Goal: Task Accomplishment & Management: Manage account settings

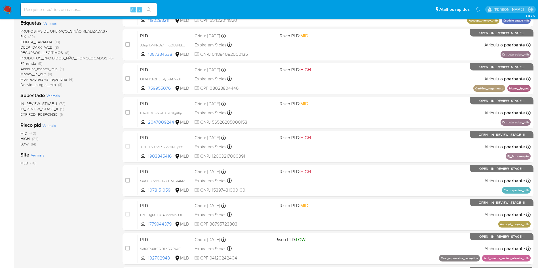
scroll to position [128, 0]
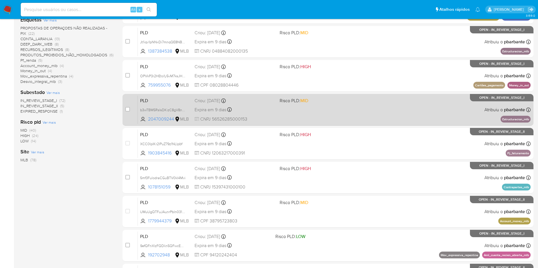
click at [348, 104] on span "Risco PLD: MID" at bounding box center [319, 100] width 80 height 7
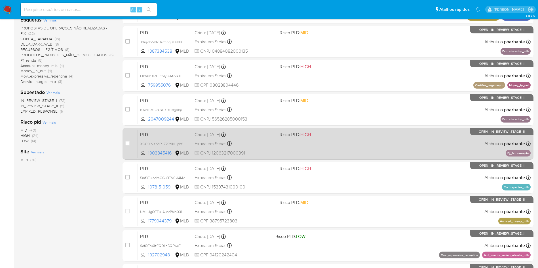
click at [352, 158] on div "PLD XCC0IpIKr2lPuZ79z1NLlpbY 1903845416 MLB Risco PLD: HIGH Criou: 12/08/2025 C…" at bounding box center [334, 143] width 392 height 29
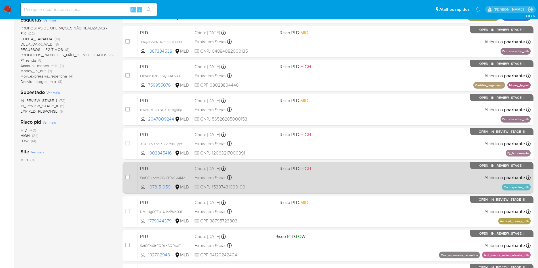
click at [357, 192] on div "PLD 5mf3FulodraCGuBTV0kI4Mvi 1078151059 MLB Risco PLD: HIGH Criou: 12/08/2025 C…" at bounding box center [334, 177] width 392 height 29
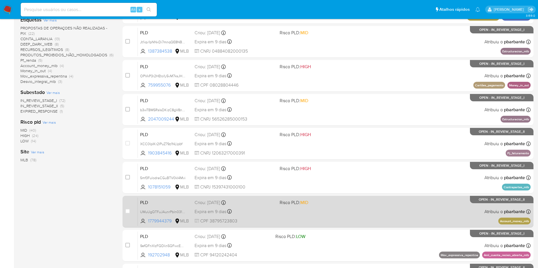
click at [357, 206] on span "Risco PLD: MID" at bounding box center [319, 202] width 80 height 7
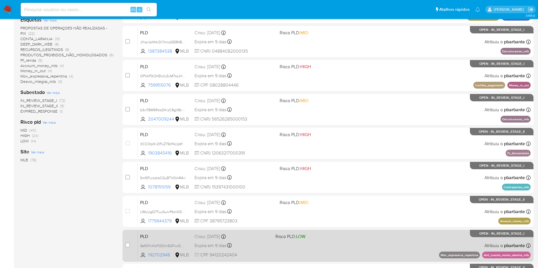
scroll to position [170, 0]
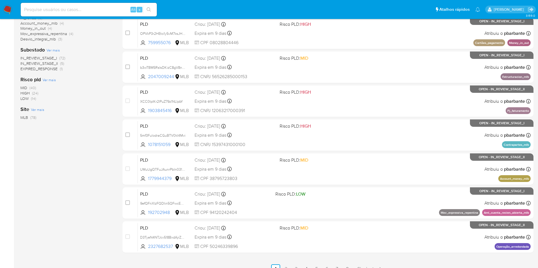
click at [359, 223] on div "case-item-checkbox Incapaz de atribuir o caso PLD QZV9zBRorOeRyHwA7JPikPIX 2570…" at bounding box center [327, 85] width 411 height 338
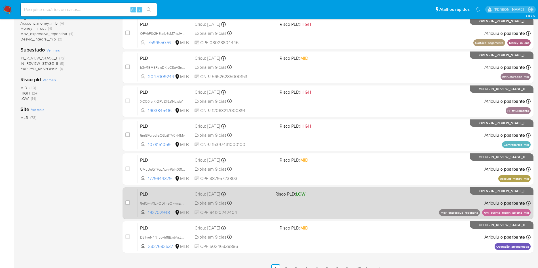
click at [356, 218] on div "PLD 9efQFnXlzFQDIin5QFwcERHp 192702948 MLB Risco PLD: LOW Criou: 12/08/2025 Cri…" at bounding box center [334, 203] width 392 height 29
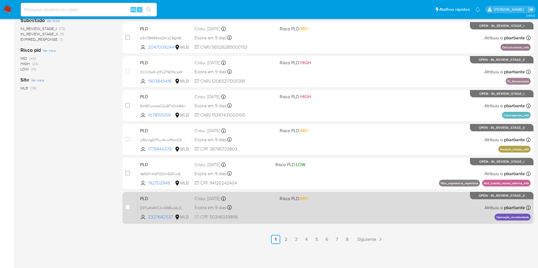
scroll to position [245, 0]
click at [360, 207] on span at bounding box center [319, 207] width 80 height 1
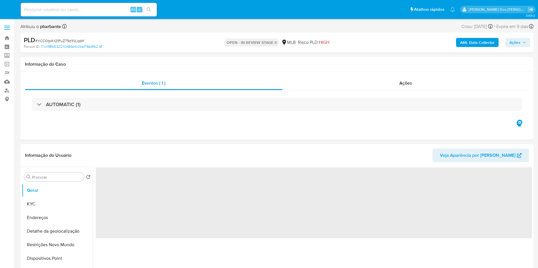
select select "10"
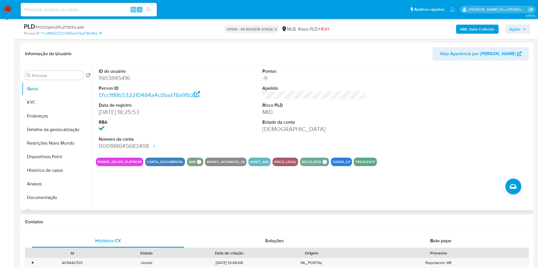
scroll to position [85, 0]
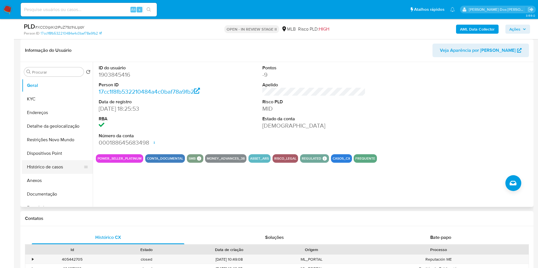
click at [59, 174] on button "Histórico de casos" at bounding box center [55, 167] width 66 height 14
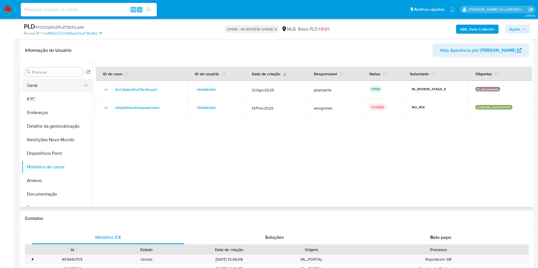
click at [62, 92] on button "Geral" at bounding box center [55, 86] width 66 height 14
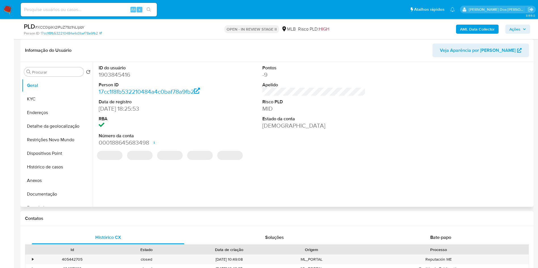
click at [117, 79] on dd "1903845416" at bounding box center [150, 75] width 103 height 8
copy dd "1903845416"
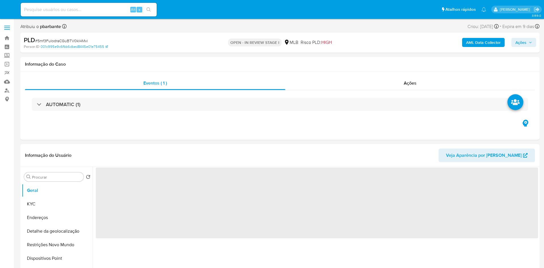
select select "10"
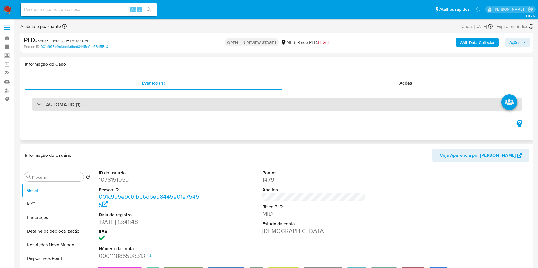
click at [193, 103] on div "AUTOMATIC (1)" at bounding box center [277, 104] width 490 height 13
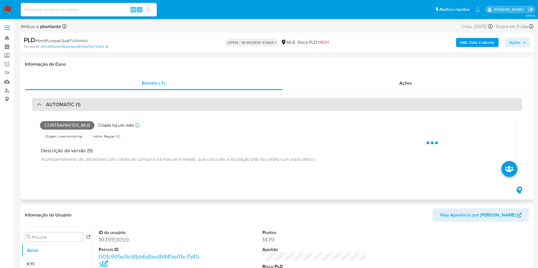
click at [194, 103] on div "AUTOMATIC (1)" at bounding box center [277, 104] width 490 height 13
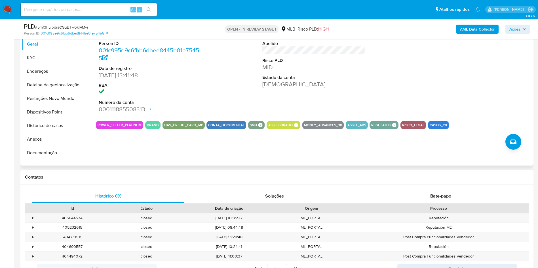
scroll to position [128, 0]
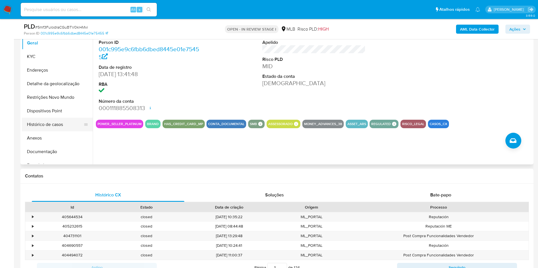
click at [61, 131] on button "Histórico de casos" at bounding box center [55, 125] width 66 height 14
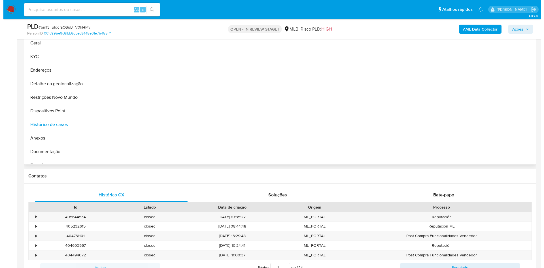
scroll to position [85, 0]
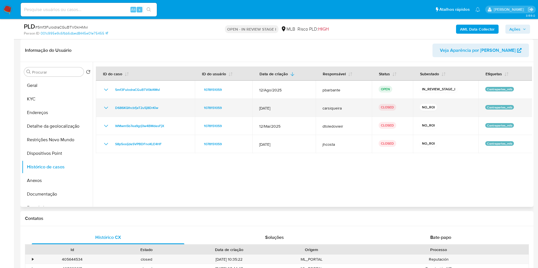
click at [107, 111] on icon "Mostrar/Ocultar" at bounding box center [106, 108] width 7 height 7
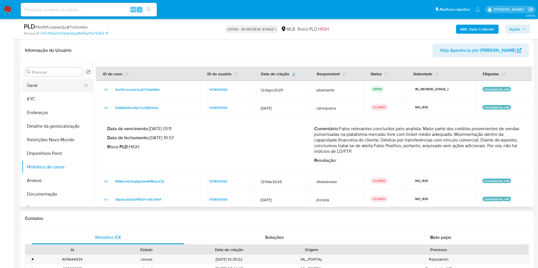
click at [50, 92] on button "Geral" at bounding box center [55, 86] width 66 height 14
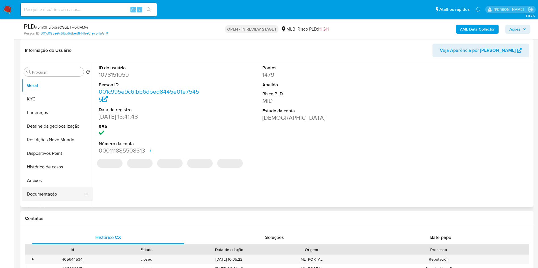
click at [53, 201] on button "Documentação" at bounding box center [55, 195] width 66 height 14
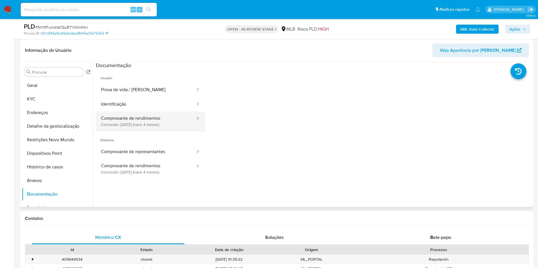
click at [140, 126] on button "Comprovante de rendimentos Concluído: 27/05/2025 (hace 4 meses)" at bounding box center [146, 121] width 100 height 19
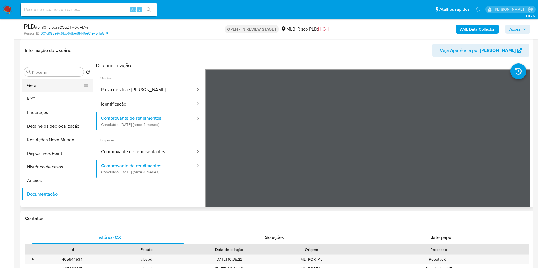
click at [61, 92] on button "Geral" at bounding box center [55, 86] width 66 height 14
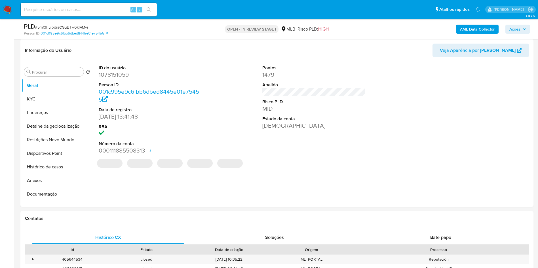
click at [117, 79] on dd "1078151059" at bounding box center [150, 75] width 103 height 8
copy dd "1078151059"
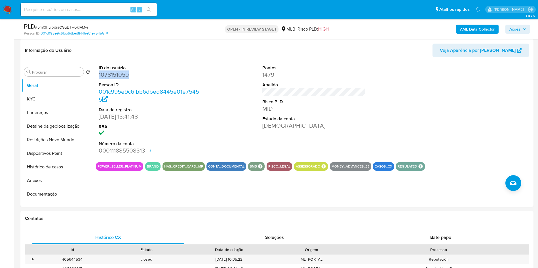
click at [462, 29] on b "AML Data Collector" at bounding box center [477, 29] width 35 height 9
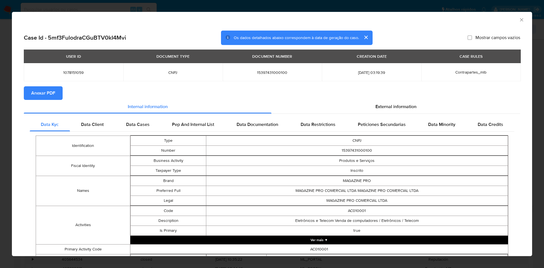
click at [388, 100] on section "Anexar PDF" at bounding box center [272, 93] width 496 height 14
click at [380, 105] on span "External information" at bounding box center [395, 106] width 41 height 7
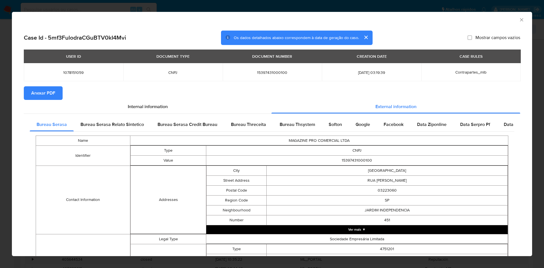
click at [50, 97] on span "Anexar PDF" at bounding box center [43, 93] width 24 height 12
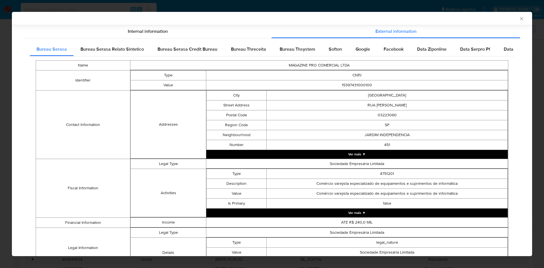
scroll to position [167, 0]
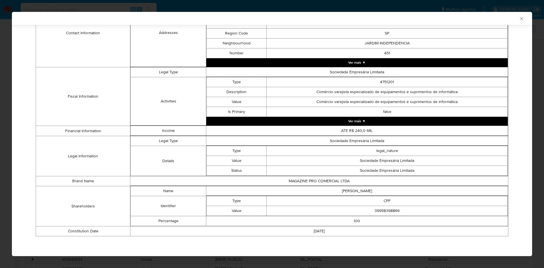
click at [383, 210] on td "39958398869" at bounding box center [387, 211] width 241 height 10
click at [383, 212] on td "39958398869" at bounding box center [387, 211] width 241 height 10
click at [383, 213] on td "39958398869" at bounding box center [387, 211] width 241 height 10
click at [384, 213] on td "39958398869" at bounding box center [387, 211] width 241 height 10
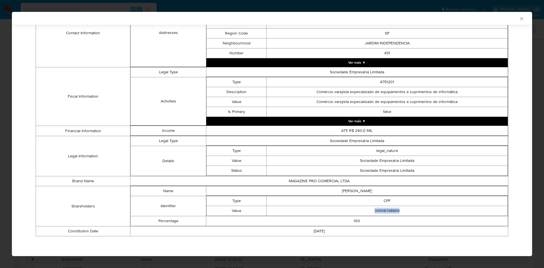
click at [384, 213] on td "39958398869" at bounding box center [387, 211] width 241 height 10
copy td "39958398869"
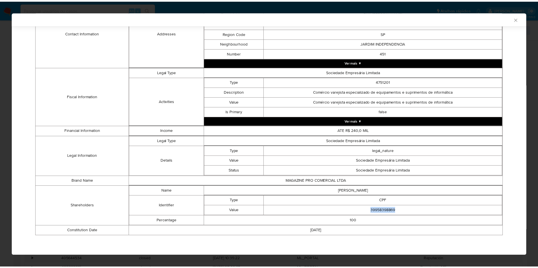
scroll to position [166, 0]
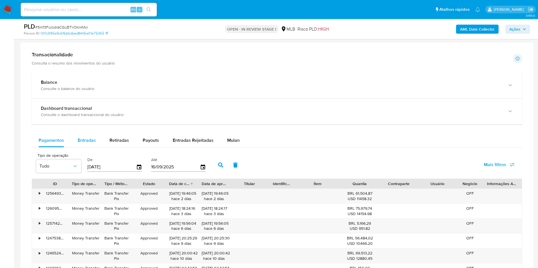
click at [91, 147] on div "Entradas" at bounding box center [87, 141] width 18 height 14
select select "10"
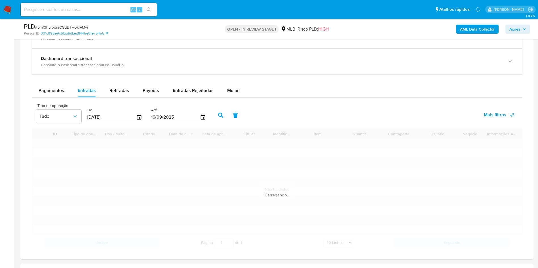
scroll to position [510, 0]
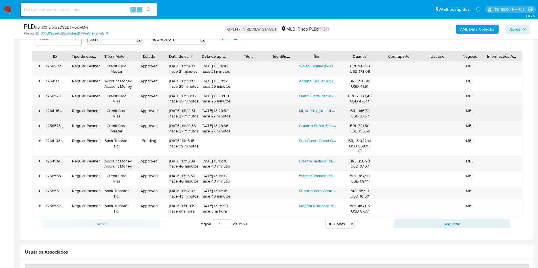
click at [313, 114] on link "Kit 10 Projetor Led Elgin Refletor 10w 6500k Cor Da Carcaça Preto Cor Da Luz Br…" at bounding box center [377, 111] width 157 height 6
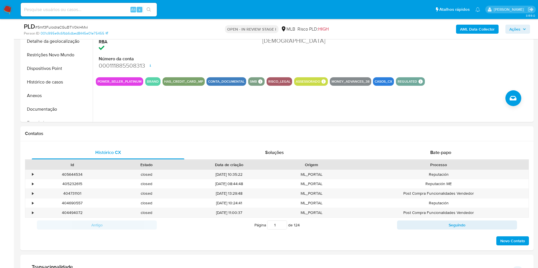
click at [64, 116] on button "Documentação" at bounding box center [57, 110] width 71 height 14
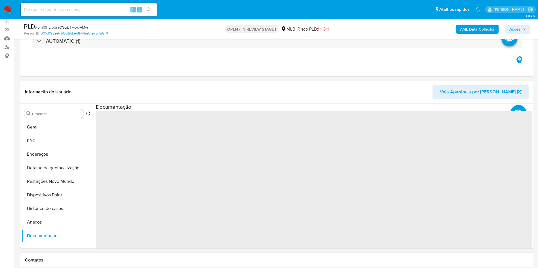
scroll to position [43, 0]
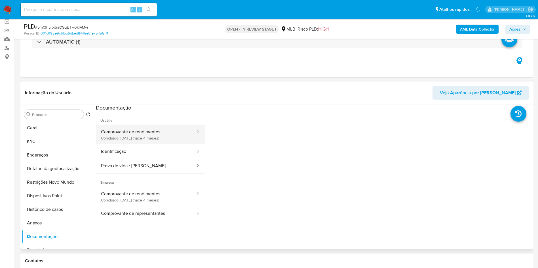
drag, startPoint x: 134, startPoint y: 142, endPoint x: 141, endPoint y: 140, distance: 6.7
click at [135, 142] on button "Comprovante de rendimentos Concluído: 27/05/2025 (hace 4 meses)" at bounding box center [146, 134] width 100 height 19
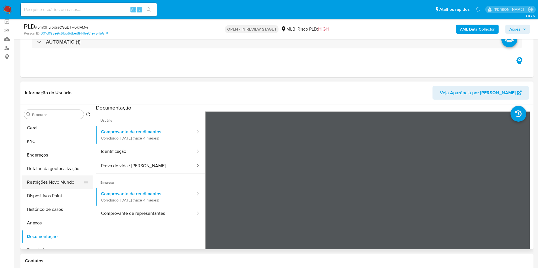
click at [53, 189] on button "Restrições Novo Mundo" at bounding box center [55, 183] width 66 height 14
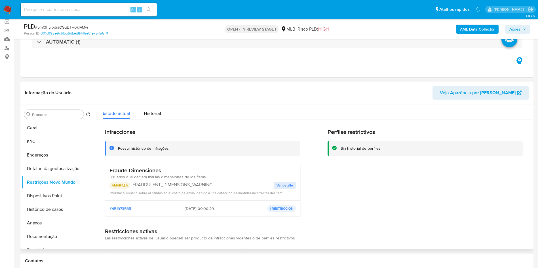
click at [279, 188] on span "Ver detalle" at bounding box center [284, 186] width 16 height 6
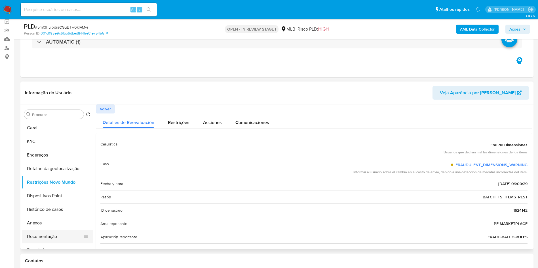
click at [43, 244] on button "Documentação" at bounding box center [55, 237] width 66 height 14
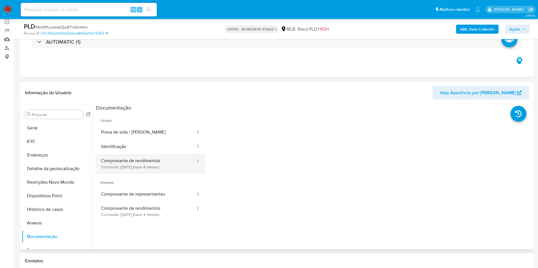
click at [151, 168] on button "Comprovante de rendimentos Concluído: 27/05/2025 (hace 4 meses)" at bounding box center [146, 163] width 100 height 19
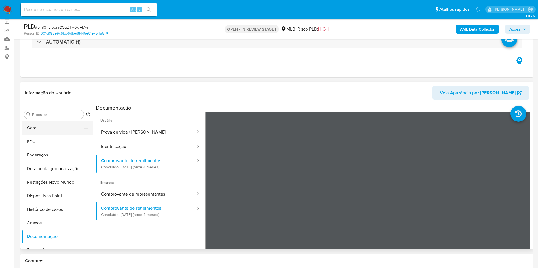
click at [64, 135] on button "Geral" at bounding box center [55, 128] width 66 height 14
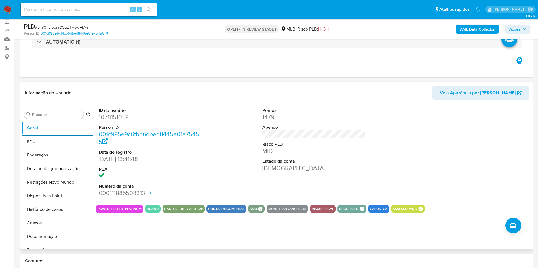
copy td "39958398869"
click at [107, 121] on dd "1078151059" at bounding box center [150, 117] width 103 height 8
copy dd "1078151059"
click at [61, 148] on button "KYC" at bounding box center [55, 142] width 66 height 14
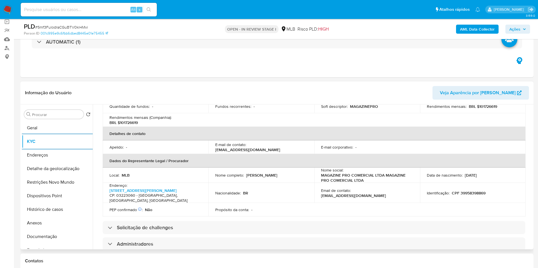
scroll to position [298, 0]
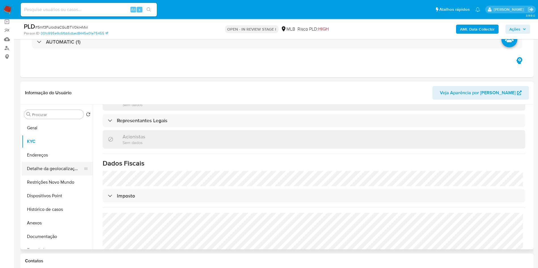
click at [52, 173] on button "Detalhe da geolocalização" at bounding box center [55, 169] width 66 height 14
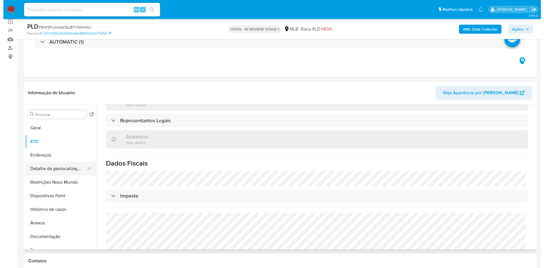
scroll to position [0, 0]
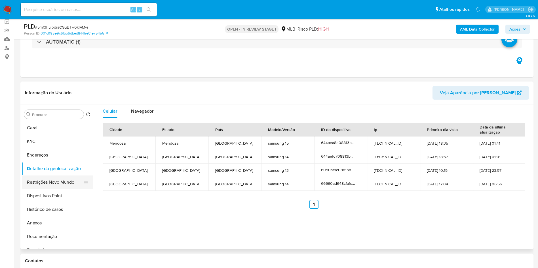
click at [64, 189] on button "Restrições Novo Mundo" at bounding box center [55, 183] width 66 height 14
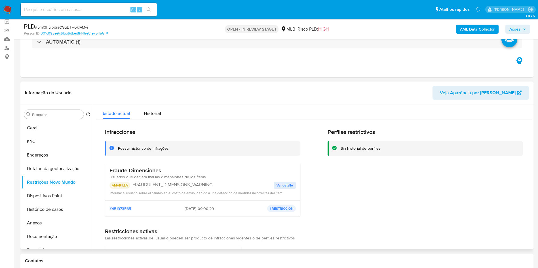
click at [281, 188] on span "Ver detalle" at bounding box center [284, 186] width 16 height 6
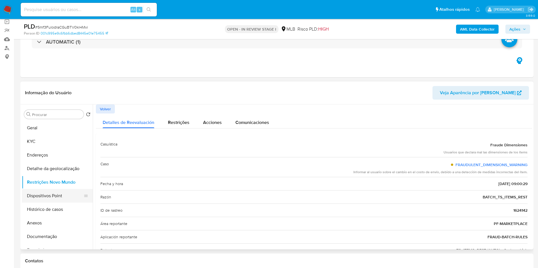
click at [44, 203] on button "Dispositivos Point" at bounding box center [55, 196] width 66 height 14
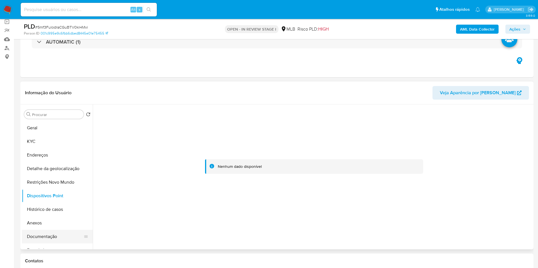
click at [56, 244] on button "Documentação" at bounding box center [55, 237] width 66 height 14
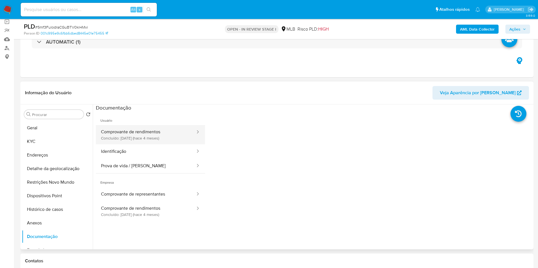
click at [150, 145] on button "Comprovante de rendimentos Concluído: 27/05/2025 (hace 4 meses)" at bounding box center [146, 134] width 100 height 19
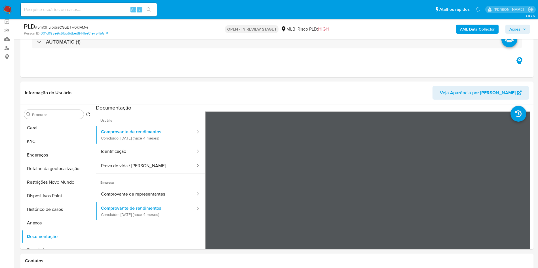
click at [530, 28] on div "PLD # 5mf3FulodraCGuBTV0kI4Mvi Person ID 001c995e9c6fbb6dbed8445e01e75455 OPEN …" at bounding box center [276, 29] width 513 height 20
click at [521, 31] on span "Ações" at bounding box center [517, 29] width 17 height 8
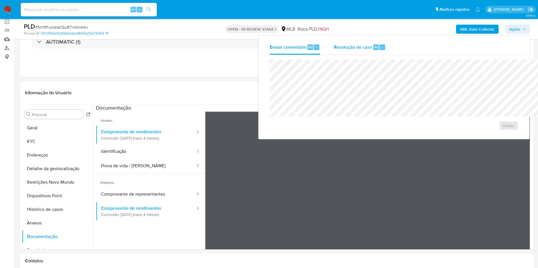
click at [333, 44] on span "Resolução do caso" at bounding box center [352, 47] width 38 height 7
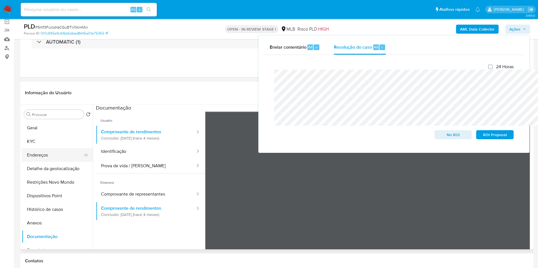
drag, startPoint x: 29, startPoint y: 154, endPoint x: 31, endPoint y: 164, distance: 10.3
click at [31, 148] on button "KYC" at bounding box center [57, 142] width 71 height 14
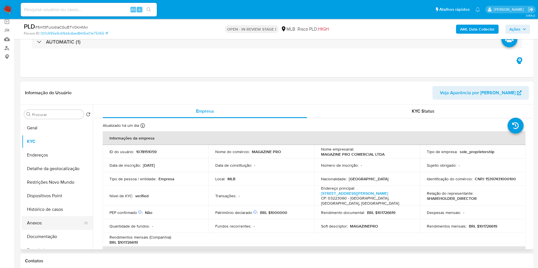
click at [38, 230] on button "Anexos" at bounding box center [55, 223] width 66 height 14
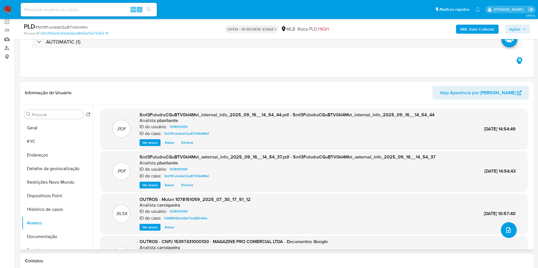
click at [502, 238] on button "upload-file" at bounding box center [508, 230] width 16 height 16
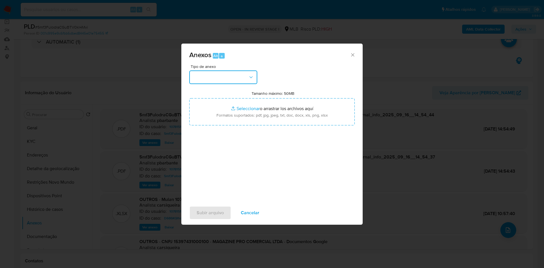
click at [235, 73] on button "button" at bounding box center [223, 78] width 68 height 14
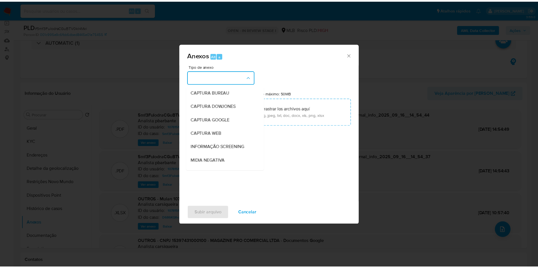
scroll to position [76, 0]
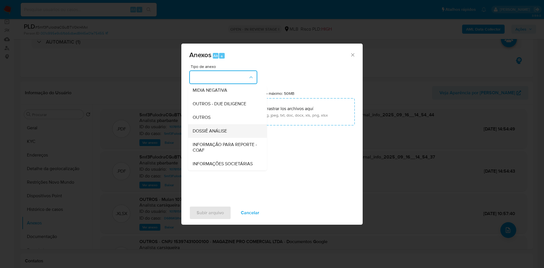
click at [218, 124] on div "DOSSIÊ ANÁLISE" at bounding box center [226, 131] width 66 height 14
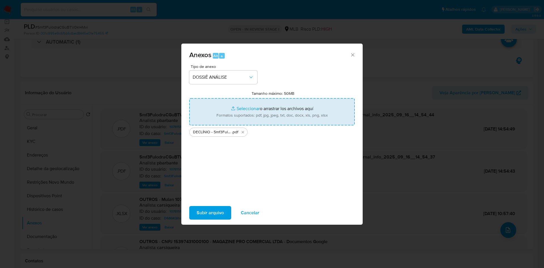
type input "C:\fakepath\Mulan 1078151059_2025_09_16_12_23_41.xlsx"
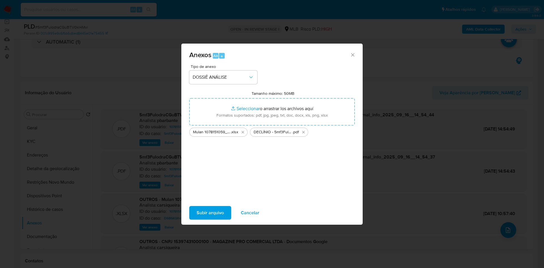
click at [197, 214] on span "Subir arquivo" at bounding box center [210, 213] width 27 height 12
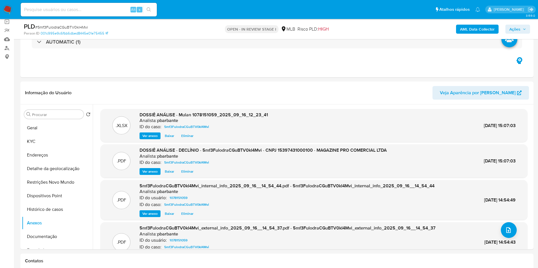
click at [518, 28] on span "Ações" at bounding box center [514, 29] width 11 height 9
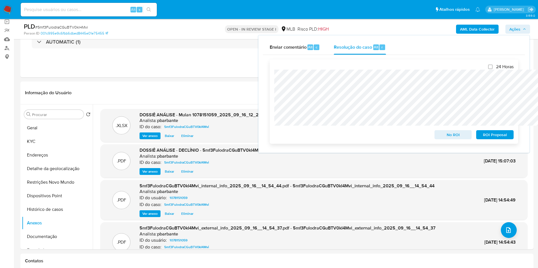
click at [443, 137] on span "No ROI" at bounding box center [452, 135] width 29 height 8
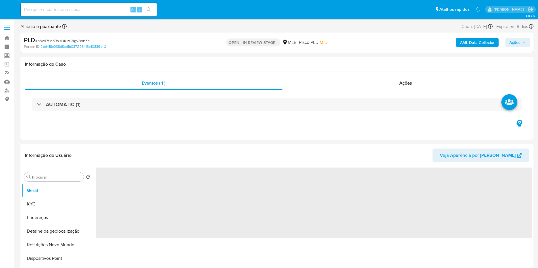
select select "10"
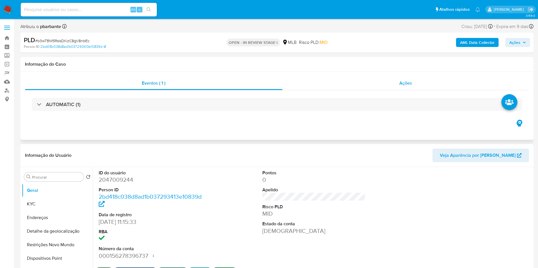
click at [403, 80] on span "Ações" at bounding box center [405, 83] width 13 height 7
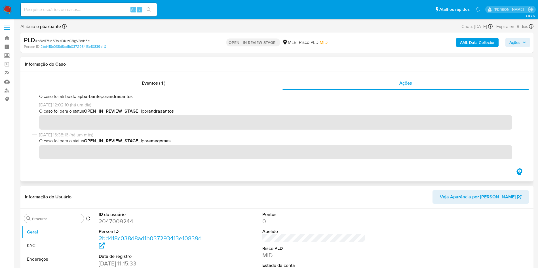
scroll to position [14, 0]
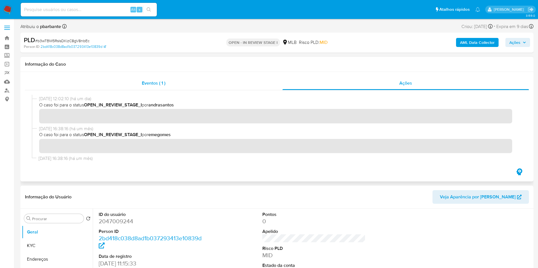
click at [164, 87] on div "Eventos ( 1 )" at bounding box center [153, 84] width 257 height 14
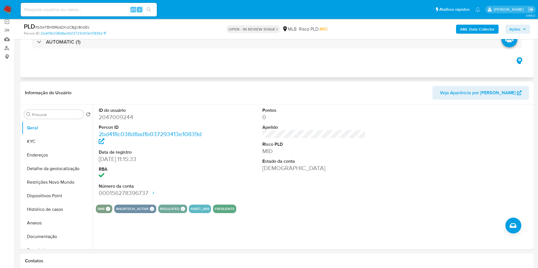
scroll to position [0, 0]
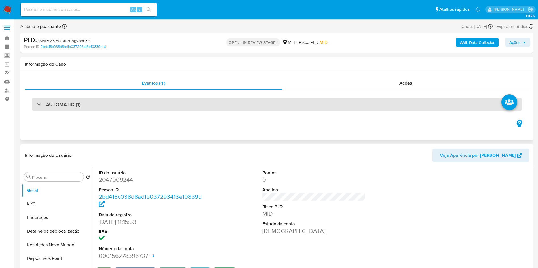
click at [163, 109] on div "AUTOMATIC (1)" at bounding box center [277, 104] width 490 height 13
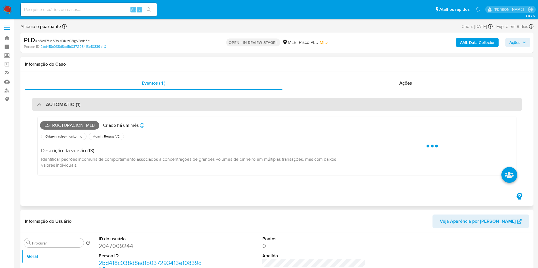
click at [163, 109] on div "AUTOMATIC (1)" at bounding box center [277, 104] width 490 height 13
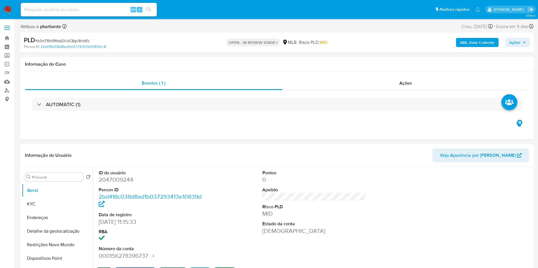
click at [128, 184] on dd "2047009244" at bounding box center [150, 180] width 103 height 8
copy dd "2047009244"
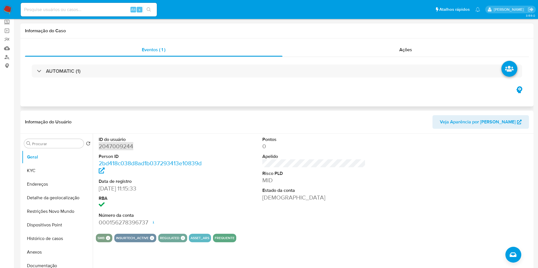
scroll to position [85, 0]
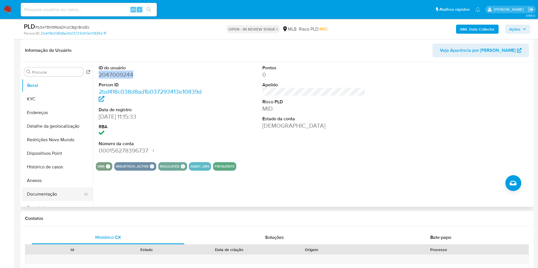
click at [56, 201] on button "Documentação" at bounding box center [55, 195] width 66 height 14
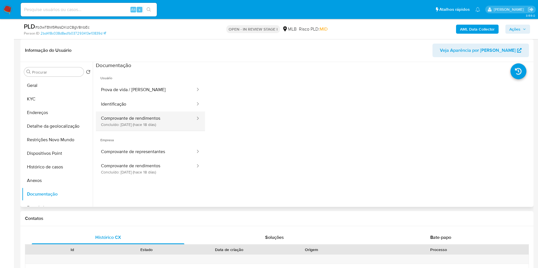
click at [133, 122] on button "Comprovante de rendimentos Concluído: 29/08/2025 (hace 18 días)" at bounding box center [146, 121] width 100 height 19
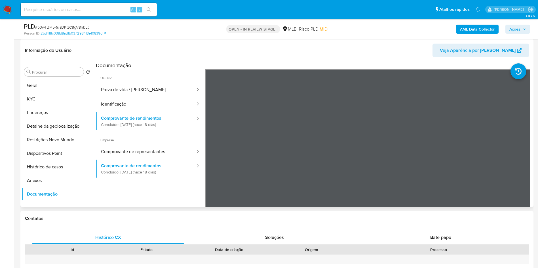
scroll to position [43, 0]
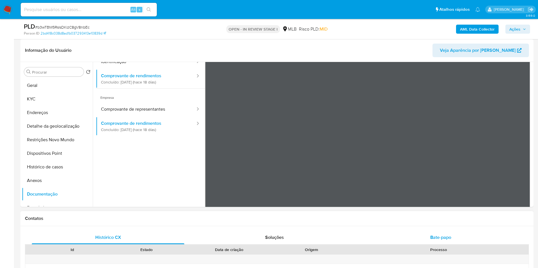
click at [441, 245] on div "Bate-papo" at bounding box center [440, 238] width 152 height 14
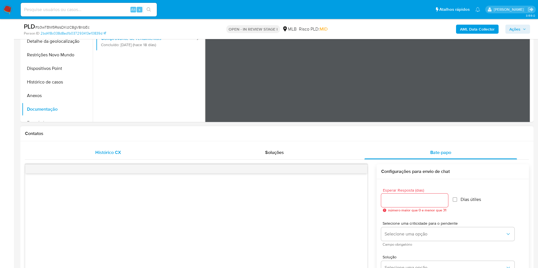
click at [89, 158] on div "Histórico CX" at bounding box center [108, 153] width 152 height 14
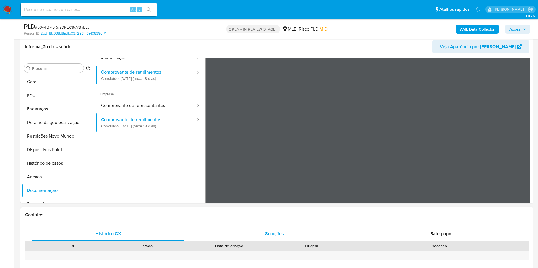
scroll to position [85, 0]
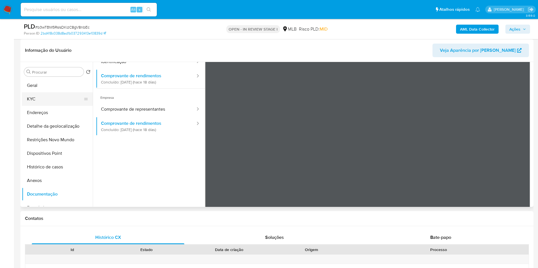
click at [52, 106] on button "KYC" at bounding box center [55, 99] width 66 height 14
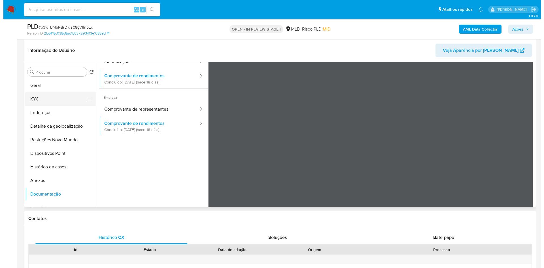
scroll to position [0, 0]
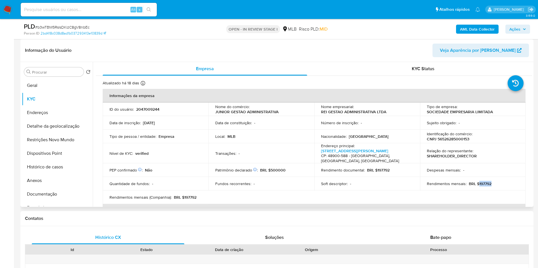
drag, startPoint x: 494, startPoint y: 193, endPoint x: 476, endPoint y: 194, distance: 18.2
click at [476, 186] on div "Rendimentos mensais : BRL $197792" at bounding box center [472, 183] width 92 height 5
copy p "197792"
click at [50, 201] on button "Documentação" at bounding box center [55, 195] width 66 height 14
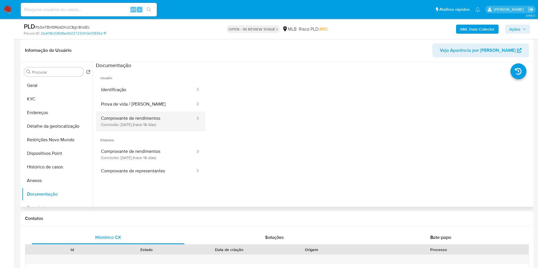
click at [182, 131] on button "Comprovante de rendimentos Concluído: 29/08/2025 (hace 18 días)" at bounding box center [146, 121] width 100 height 19
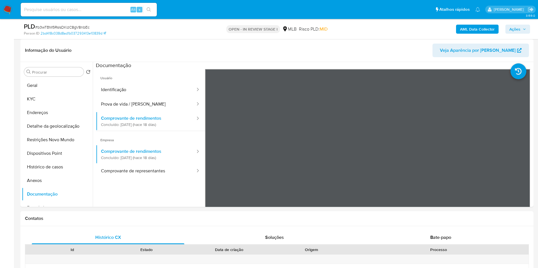
click at [469, 27] on b "AML Data Collector" at bounding box center [477, 29] width 35 height 9
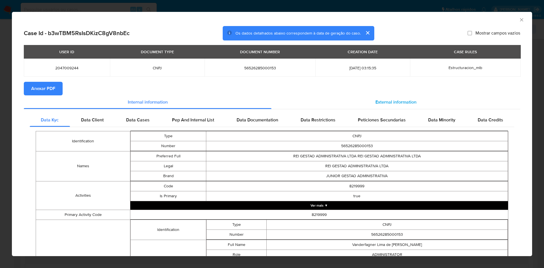
click at [395, 104] on span "External information" at bounding box center [395, 102] width 41 height 7
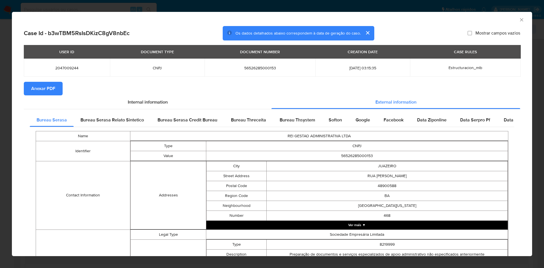
click at [59, 92] on button "Anexar PDF" at bounding box center [43, 89] width 39 height 14
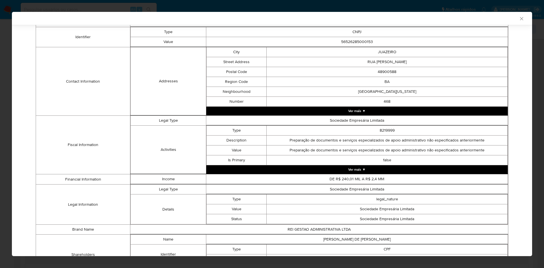
scroll to position [164, 0]
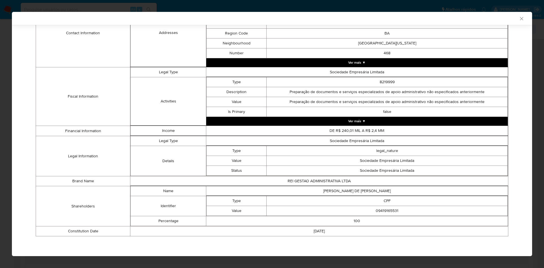
click at [390, 211] on td "09419165531" at bounding box center [387, 211] width 241 height 10
copy td "09419165531"
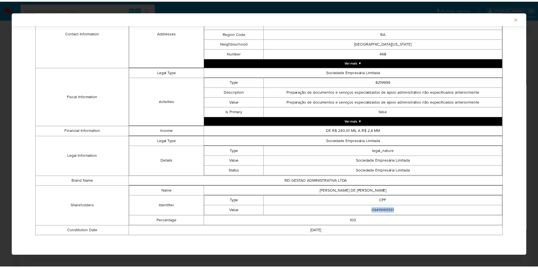
scroll to position [163, 0]
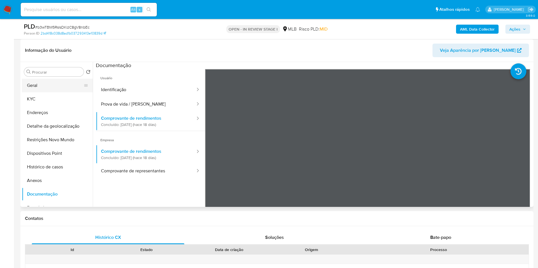
click at [33, 92] on button "Geral" at bounding box center [55, 86] width 66 height 14
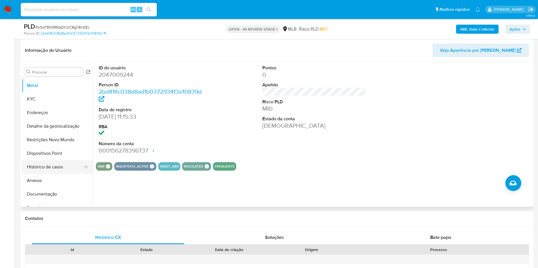
click at [52, 174] on button "Histórico de casos" at bounding box center [55, 167] width 66 height 14
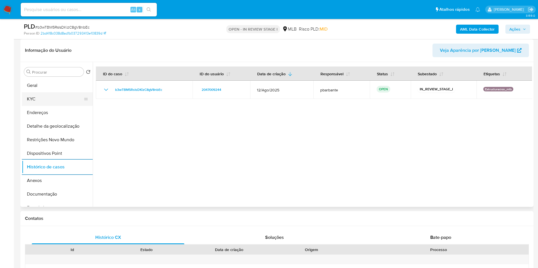
click at [58, 106] on button "KYC" at bounding box center [55, 99] width 66 height 14
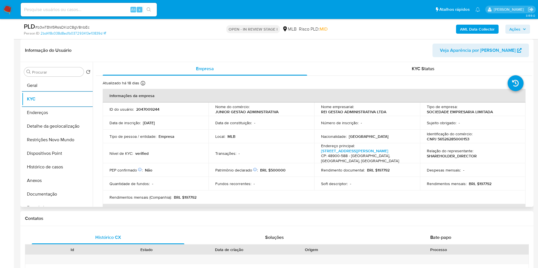
copy td "09419165531"
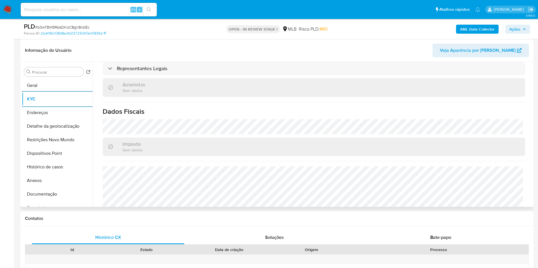
scroll to position [320, 0]
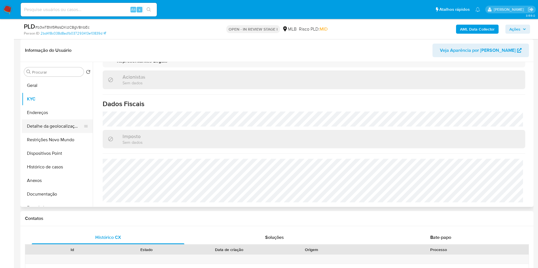
click at [44, 133] on button "Detalhe da geolocalização" at bounding box center [55, 127] width 66 height 14
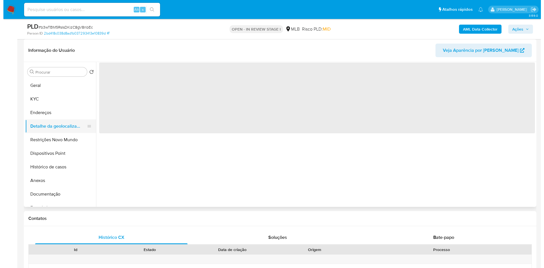
scroll to position [0, 0]
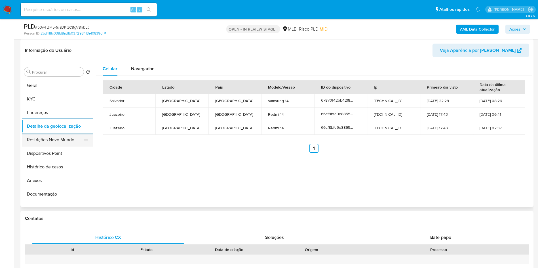
click at [58, 147] on button "Restrições Novo Mundo" at bounding box center [55, 140] width 66 height 14
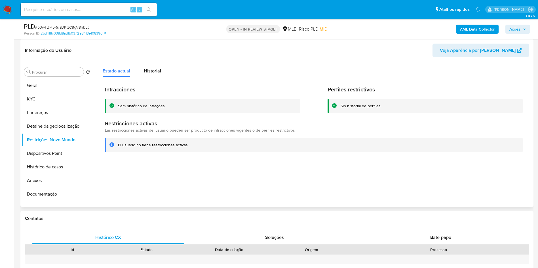
copy td "09419165531"
click at [56, 160] on button "Dispositivos Point" at bounding box center [55, 154] width 66 height 14
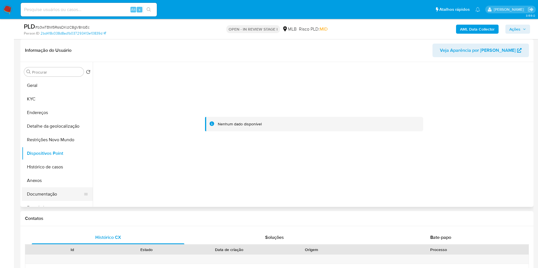
click at [66, 201] on button "Documentação" at bounding box center [55, 195] width 66 height 14
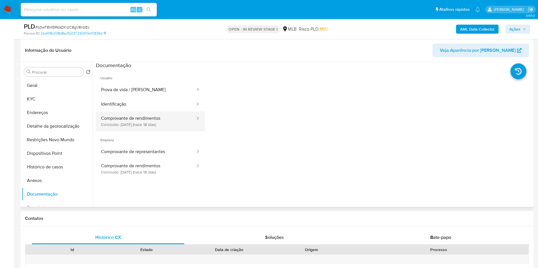
click at [144, 124] on button "Comprovante de rendimentos Concluído: 29/08/2025 (hace 18 días)" at bounding box center [146, 121] width 100 height 19
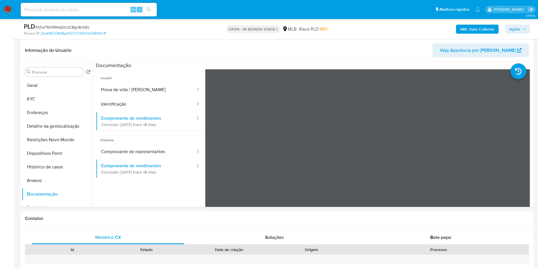
click at [513, 32] on span "Ações" at bounding box center [514, 29] width 11 height 9
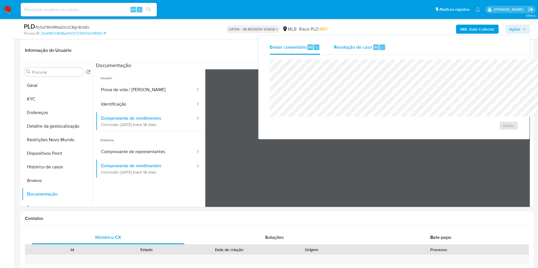
click at [333, 50] on div "Resolução do caso Alt r" at bounding box center [359, 47] width 52 height 15
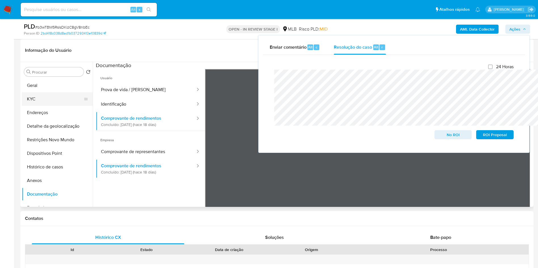
click at [50, 103] on button "KYC" at bounding box center [55, 99] width 66 height 14
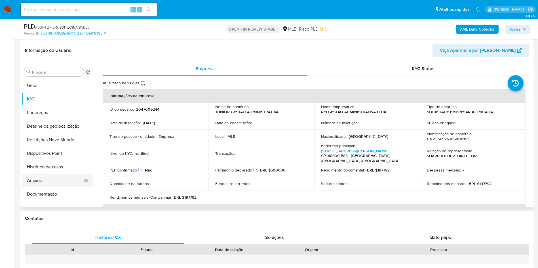
click at [48, 188] on button "Anexos" at bounding box center [55, 181] width 66 height 14
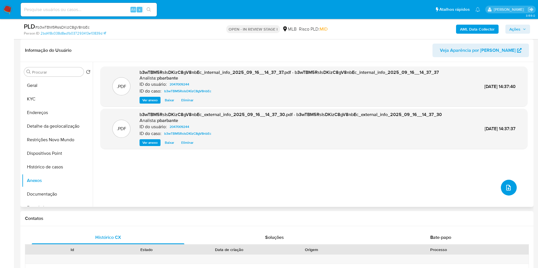
click at [500, 196] on button "upload-file" at bounding box center [508, 188] width 16 height 16
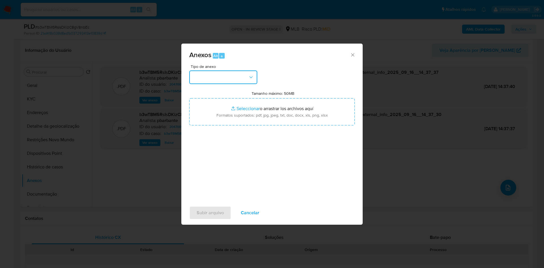
click at [228, 71] on button "button" at bounding box center [223, 78] width 68 height 14
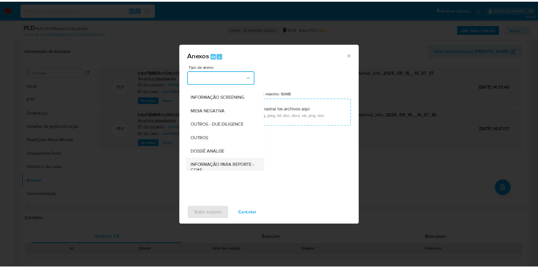
scroll to position [76, 0]
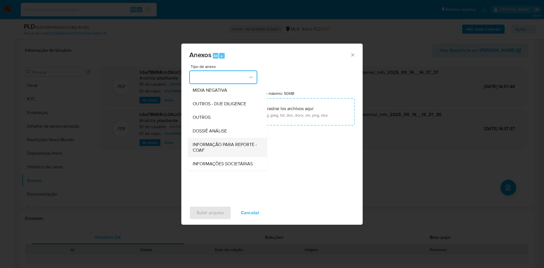
click at [204, 142] on span "INFORMAÇÃO PARA REPORTE - COAF" at bounding box center [226, 147] width 66 height 11
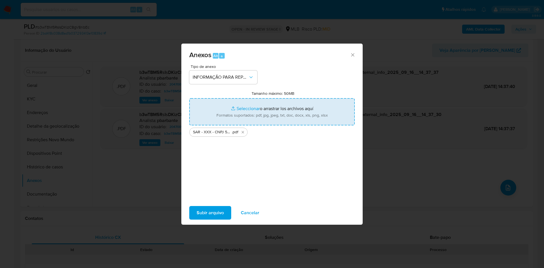
type input "C:\fakepath\Mulan 2047009244_2025_09_16_12_26_13.xlsx"
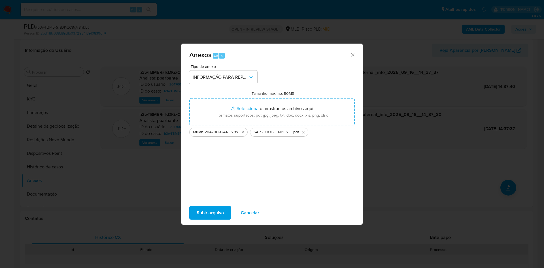
click at [199, 216] on span "Subir arquivo" at bounding box center [210, 213] width 27 height 12
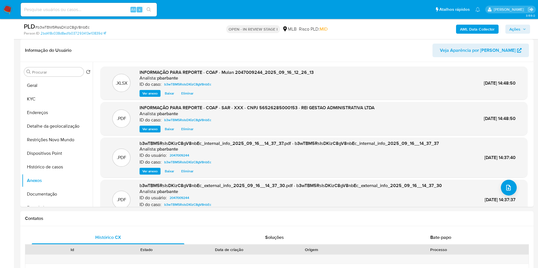
click at [528, 28] on button "Ações" at bounding box center [517, 29] width 25 height 9
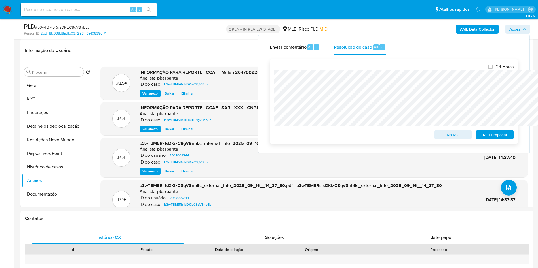
click at [495, 137] on span "ROI Proposal" at bounding box center [494, 135] width 29 height 8
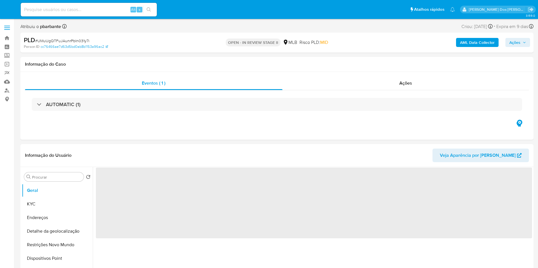
select select "10"
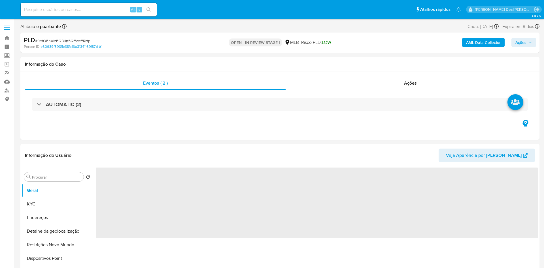
select select "10"
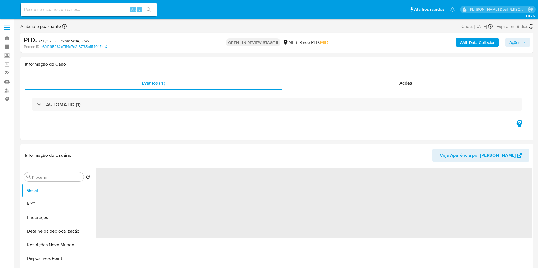
select select "10"
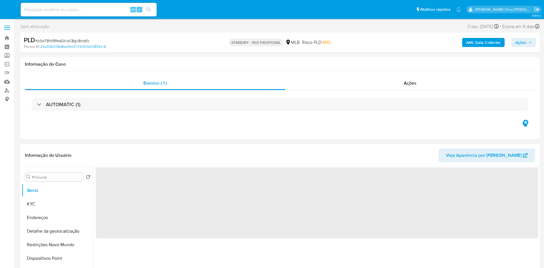
select select "10"
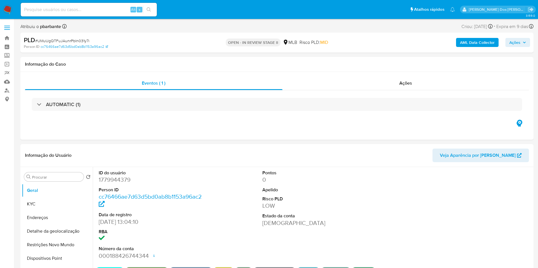
select select "10"
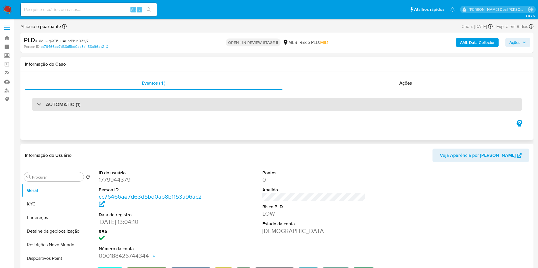
click at [247, 103] on div "AUTOMATIC (1)" at bounding box center [277, 104] width 490 height 13
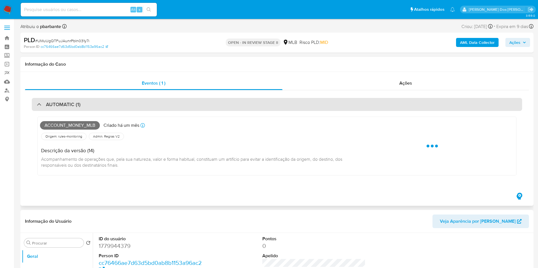
click at [247, 103] on div "AUTOMATIC (1)" at bounding box center [277, 104] width 490 height 13
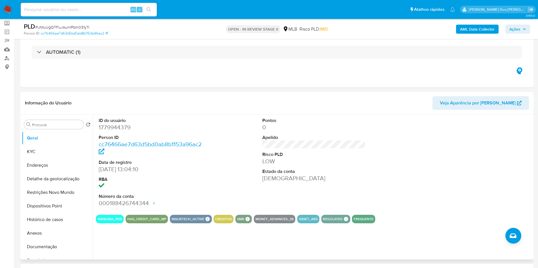
scroll to position [85, 0]
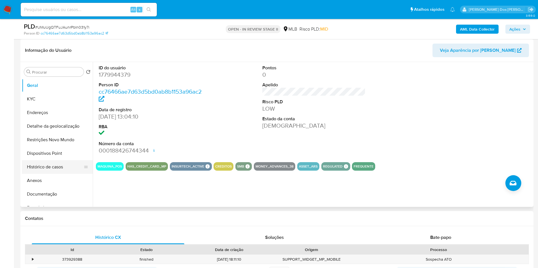
click at [58, 174] on button "Histórico de casos" at bounding box center [55, 167] width 66 height 14
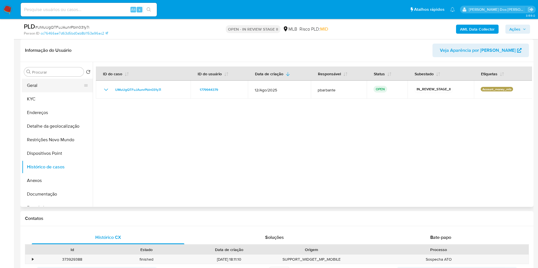
click at [57, 92] on button "Geral" at bounding box center [55, 86] width 66 height 14
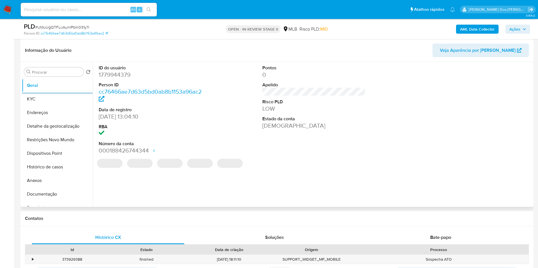
click at [115, 79] on dd "1779944379" at bounding box center [150, 75] width 103 height 8
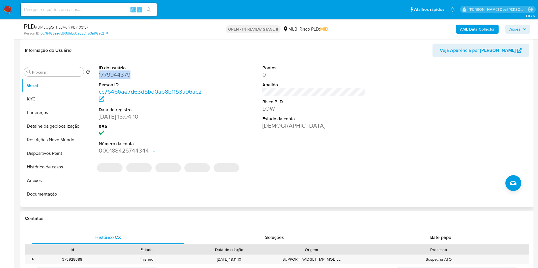
click at [115, 79] on dd "1779944379" at bounding box center [150, 75] width 103 height 8
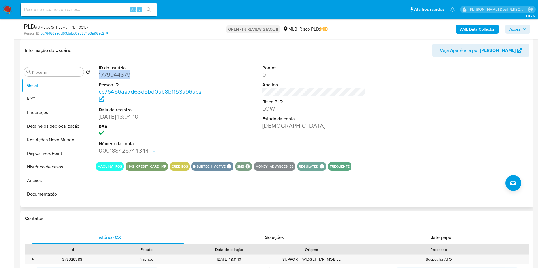
copy dd "1779944379"
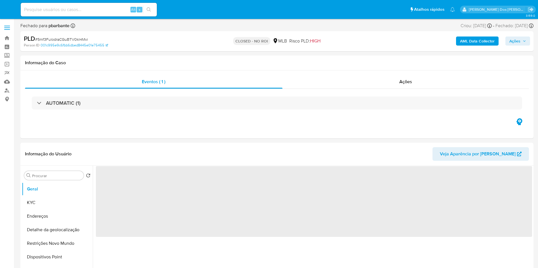
select select "10"
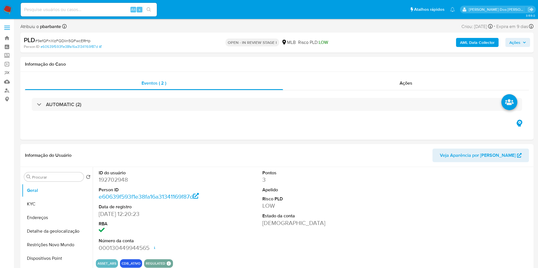
select select "10"
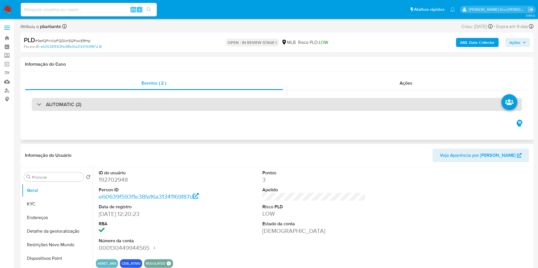
click at [247, 103] on div "AUTOMATIC (2)" at bounding box center [277, 104] width 490 height 13
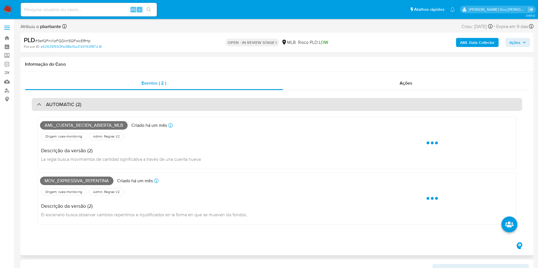
click at [247, 103] on div "AUTOMATIC (2)" at bounding box center [277, 104] width 490 height 13
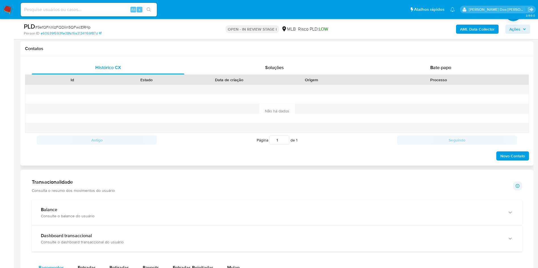
scroll to position [383, 0]
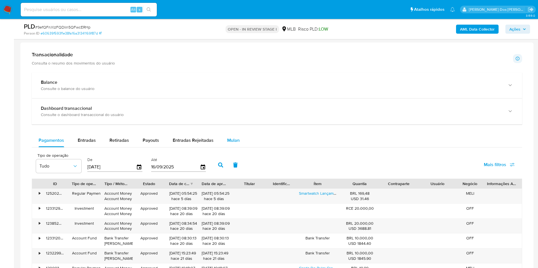
click at [227, 143] on div "Mulan" at bounding box center [233, 141] width 12 height 14
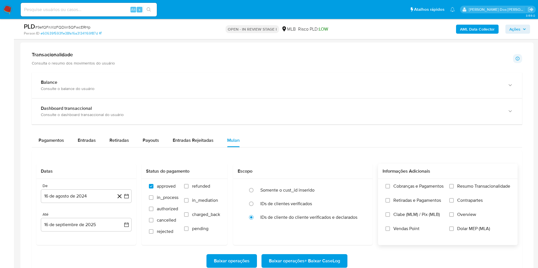
click at [459, 189] on span "Resumo Transacionalidade" at bounding box center [483, 187] width 53 height 6
click at [453, 189] on input "Resumo Transacionalidade" at bounding box center [451, 186] width 5 height 5
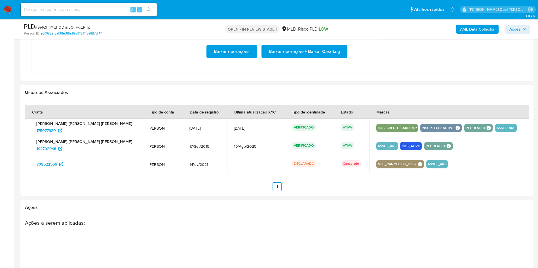
scroll to position [595, 0]
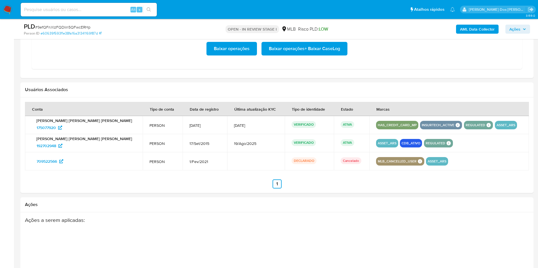
click at [310, 55] on span "Baixar operações + Baixar CaseLog" at bounding box center [304, 49] width 71 height 12
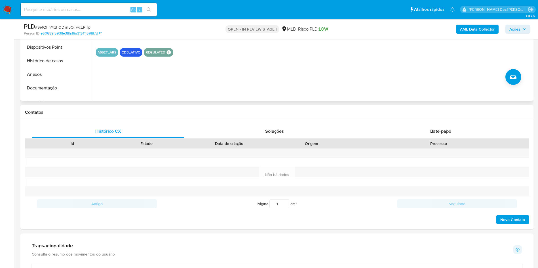
scroll to position [85, 0]
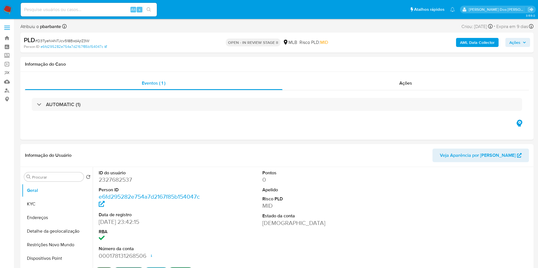
select select "10"
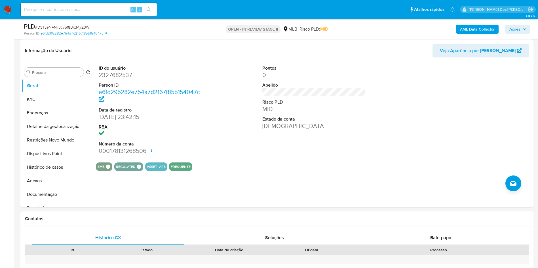
scroll to position [85, 0]
click at [54, 174] on button "Histórico de casos" at bounding box center [55, 167] width 66 height 14
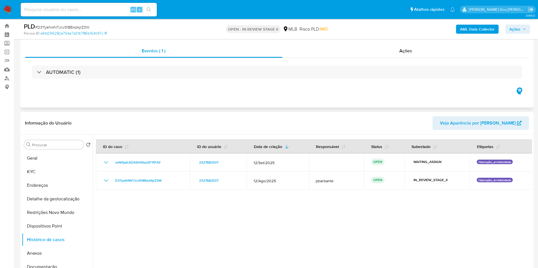
scroll to position [0, 0]
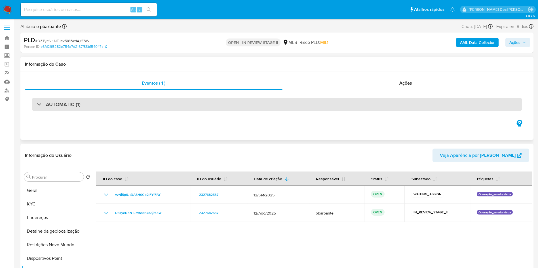
click at [61, 109] on div "AUTOMATIC (1)" at bounding box center [277, 104] width 490 height 13
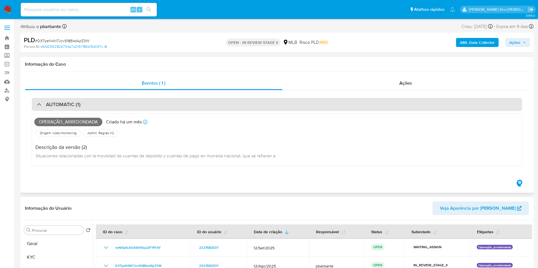
click at [65, 105] on h3 "AUTOMATIC (1)" at bounding box center [63, 104] width 35 height 6
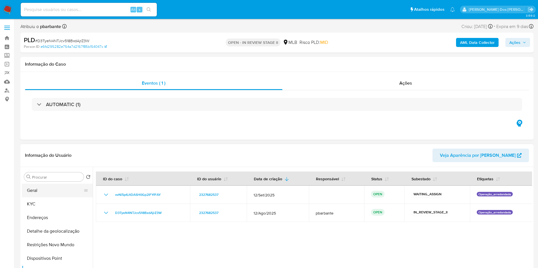
click at [46, 197] on button "Geral" at bounding box center [55, 191] width 66 height 14
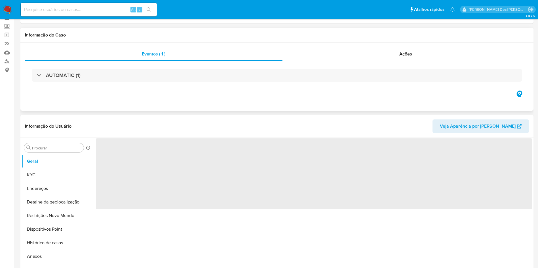
scroll to position [43, 0]
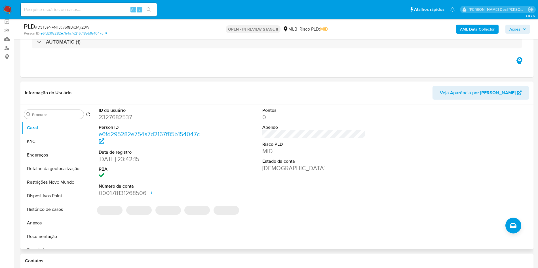
click at [107, 121] on dd "2327682537" at bounding box center [150, 117] width 103 height 8
copy dd "2327682537"
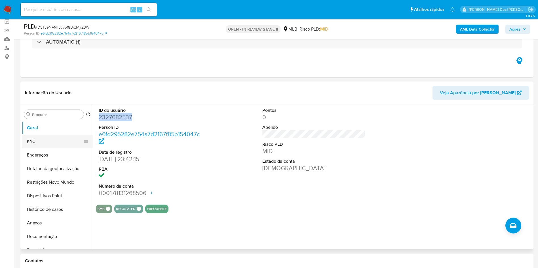
click at [52, 148] on button "KYC" at bounding box center [55, 142] width 66 height 14
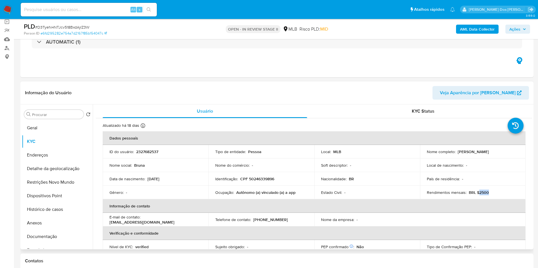
drag, startPoint x: 489, startPoint y: 203, endPoint x: 476, endPoint y: 202, distance: 13.7
click at [476, 195] on div "Rendimentos mensais : BRL $2500" at bounding box center [472, 192] width 92 height 5
copy p "2500"
drag, startPoint x: 66, startPoint y: 246, endPoint x: 70, endPoint y: 237, distance: 9.4
click at [66, 244] on button "Documentação" at bounding box center [57, 237] width 71 height 14
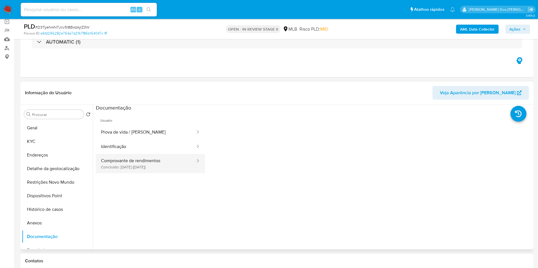
click at [155, 173] on button "Comprovante de rendimentos Concluído: 19/08/2025 (hace un mes)" at bounding box center [146, 163] width 100 height 19
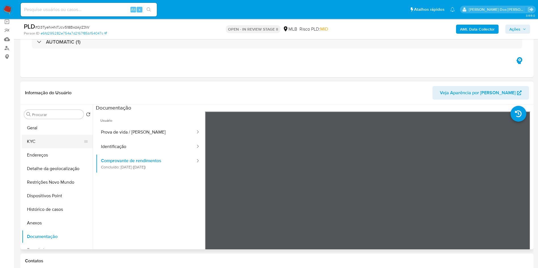
click at [37, 148] on button "KYC" at bounding box center [55, 142] width 66 height 14
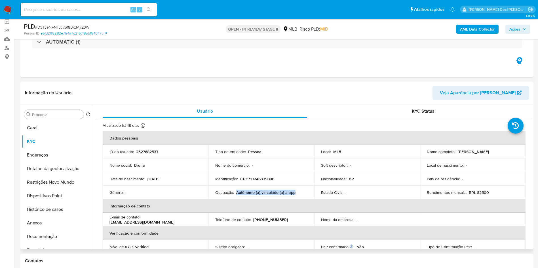
drag, startPoint x: 294, startPoint y: 202, endPoint x: 235, endPoint y: 204, distance: 58.7
click at [235, 199] on td "Ocupação : Autônomo (a) vinculado (a) a app" at bounding box center [261, 193] width 106 height 14
copy p "Autônomo (a) vinculado (a) a app"
click at [480, 30] on b "AML Data Collector" at bounding box center [477, 29] width 35 height 9
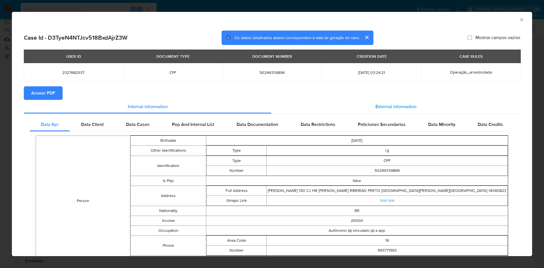
click at [384, 107] on span "External information" at bounding box center [395, 106] width 41 height 7
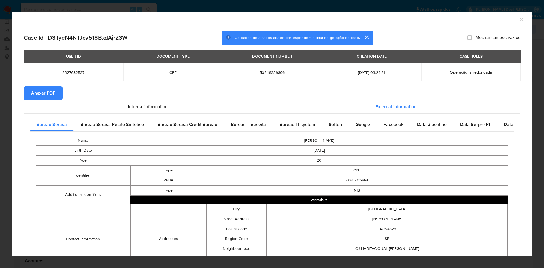
click at [45, 89] on span "Anexar PDF" at bounding box center [43, 93] width 24 height 12
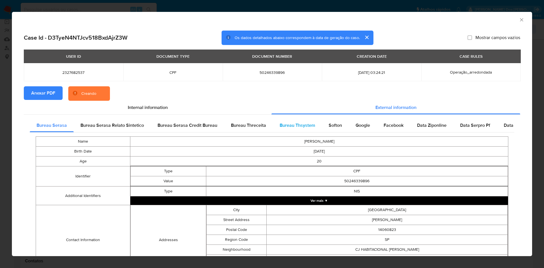
click at [309, 128] on span "Bureau Thsystem" at bounding box center [297, 125] width 35 height 7
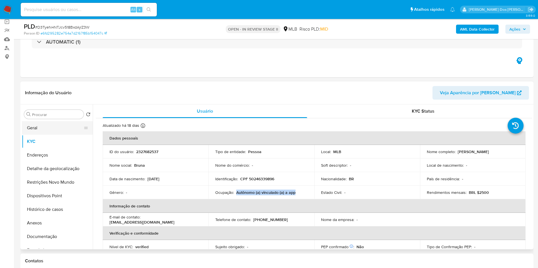
click at [55, 135] on button "Geral" at bounding box center [55, 128] width 66 height 14
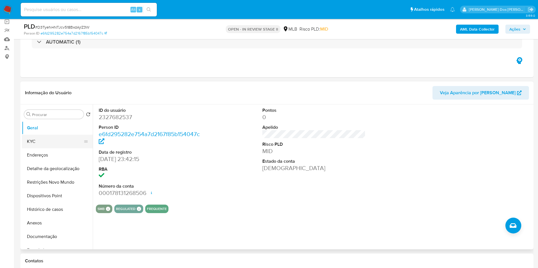
click at [45, 148] on button "KYC" at bounding box center [55, 142] width 66 height 14
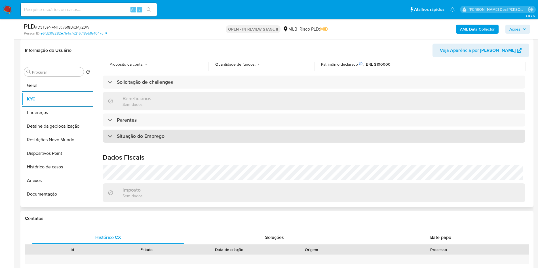
scroll to position [236, 0]
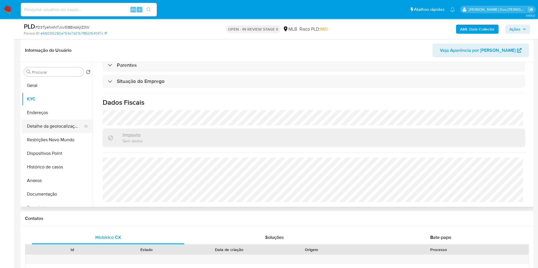
click at [59, 133] on button "Detalhe da geolocalização" at bounding box center [55, 127] width 66 height 14
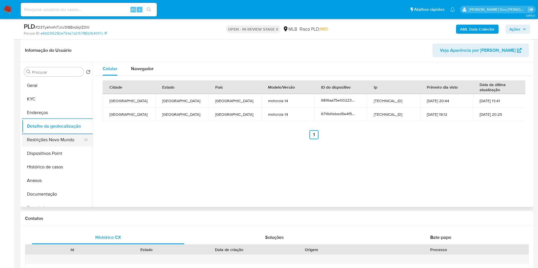
click at [51, 147] on button "Restrições Novo Mundo" at bounding box center [55, 140] width 66 height 14
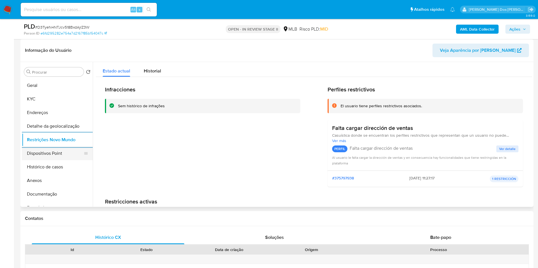
click at [51, 160] on button "Dispositivos Point" at bounding box center [55, 154] width 66 height 14
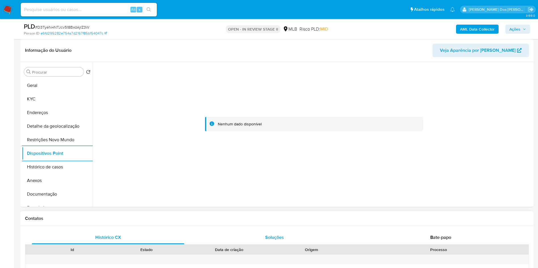
drag, startPoint x: 51, startPoint y: 160, endPoint x: 326, endPoint y: 249, distance: 289.4
click at [65, 174] on button "Histórico de casos" at bounding box center [55, 167] width 66 height 14
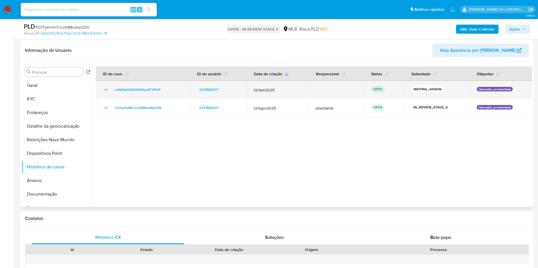
drag, startPoint x: 154, startPoint y: 101, endPoint x: 101, endPoint y: 93, distance: 52.8
click at [104, 99] on td "vvNi5p6JtDASH0Gp2lFYfFAY" at bounding box center [143, 90] width 94 height 18
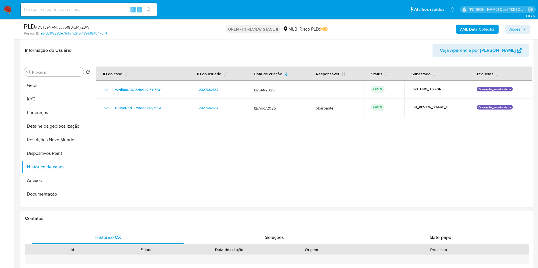
click at [90, 25] on div "PLD # D3TyeN4NTJcv518BxdAjrZ3W" at bounding box center [107, 26] width 167 height 9
click at [70, 27] on span "# D3TyeN4NTJcv518BxdAjrZ3W" at bounding box center [62, 27] width 54 height 6
copy span "D3TyeN4NTJcv518BxdAjrZ3W"
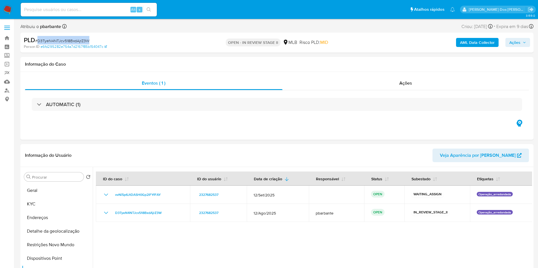
copy span "D3TyeN4NTJcv518BxdAjrZ3W"
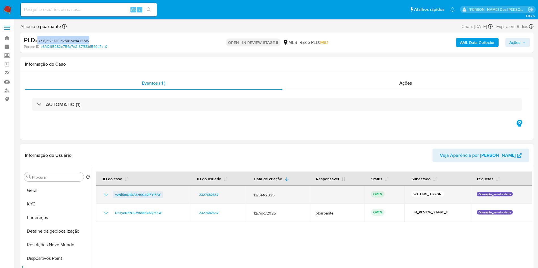
click at [154, 198] on span "vvNi5p6JtDASH0Gp2lFYfFAY" at bounding box center [138, 195] width 46 height 7
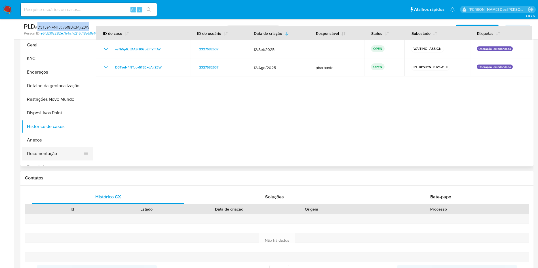
scroll to position [128, 0]
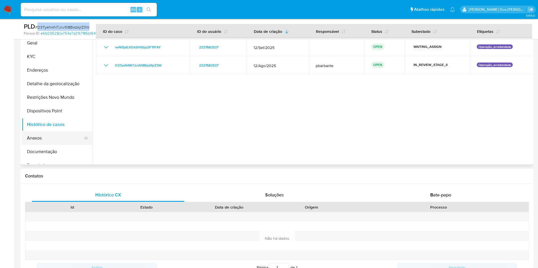
drag, startPoint x: 47, startPoint y: 148, endPoint x: 56, endPoint y: 148, distance: 9.4
click at [47, 145] on button "Anexos" at bounding box center [55, 138] width 66 height 14
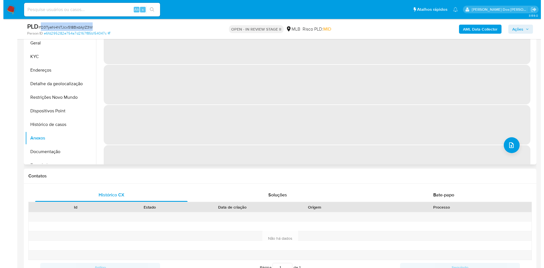
scroll to position [85, 0]
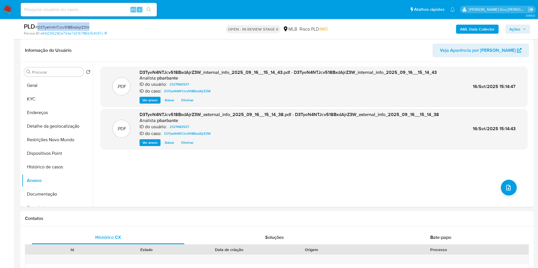
click at [520, 30] on span "Ações" at bounding box center [517, 29] width 17 height 8
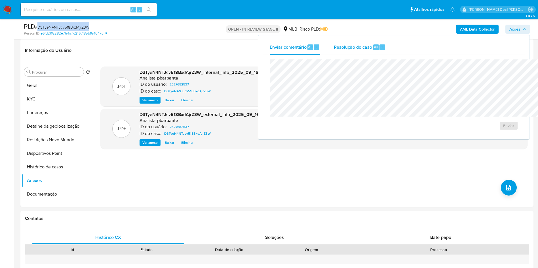
click at [333, 49] on span "Resolução do caso" at bounding box center [352, 47] width 38 height 7
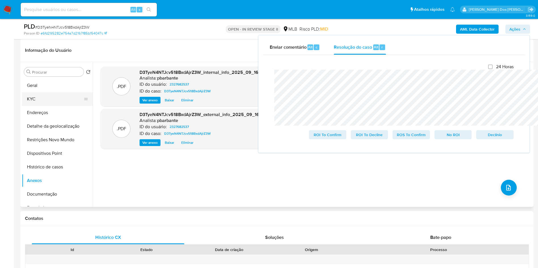
click at [29, 106] on button "KYC" at bounding box center [55, 99] width 66 height 14
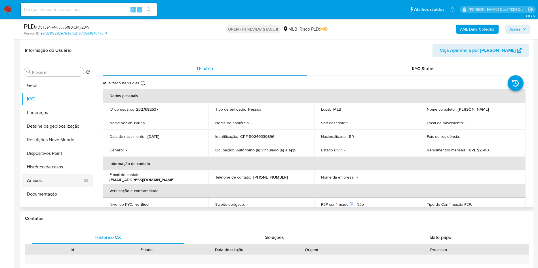
click at [42, 188] on button "Anexos" at bounding box center [55, 181] width 66 height 14
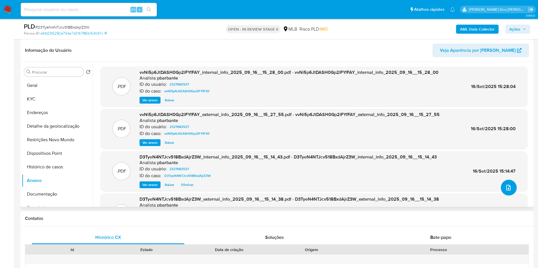
click at [506, 191] on icon "upload-file" at bounding box center [508, 187] width 7 height 7
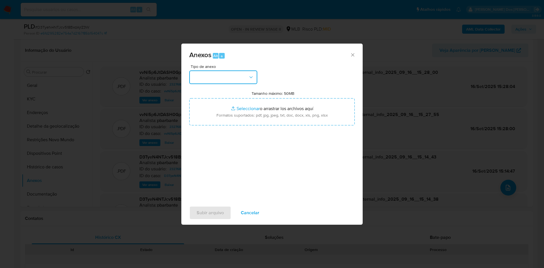
click at [226, 71] on button "button" at bounding box center [223, 78] width 68 height 14
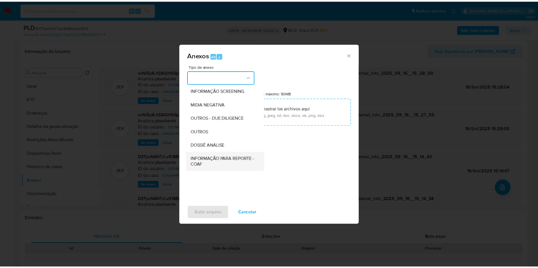
scroll to position [76, 0]
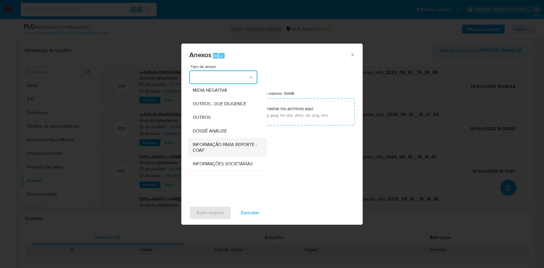
click at [224, 142] on span "INFORMAÇÃO PARA REPORTE - COAF" at bounding box center [226, 147] width 66 height 11
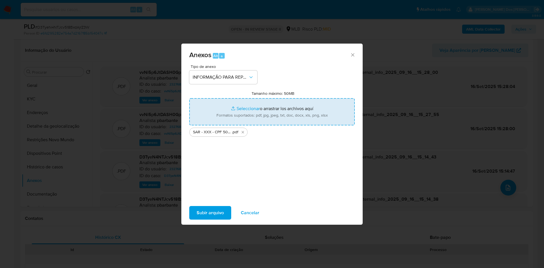
type input "C:\fakepath\Mulan 2327682537_2025_09_16_12_25_27.xlsx"
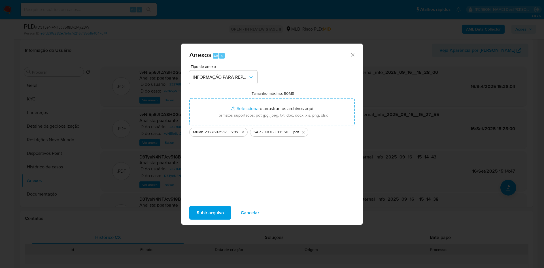
click at [206, 218] on span "Subir arquivo" at bounding box center [210, 213] width 27 height 12
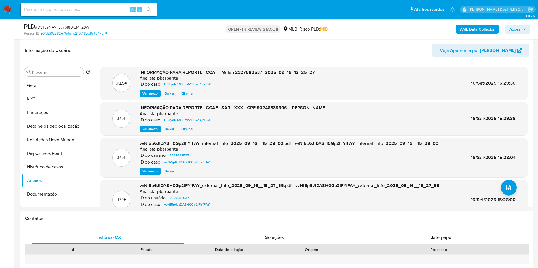
click at [526, 29] on button "Ações" at bounding box center [517, 29] width 25 height 9
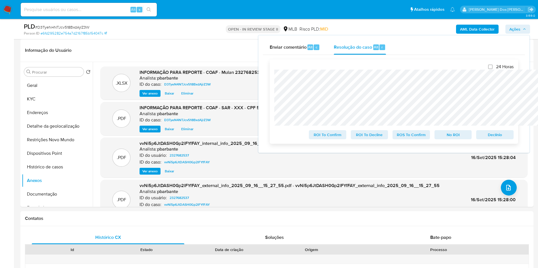
click at [412, 136] on span "ROS To Confirm" at bounding box center [410, 135] width 29 height 8
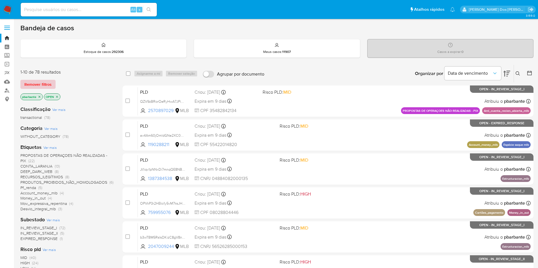
click at [45, 85] on span "Remover filtros" at bounding box center [37, 84] width 27 height 8
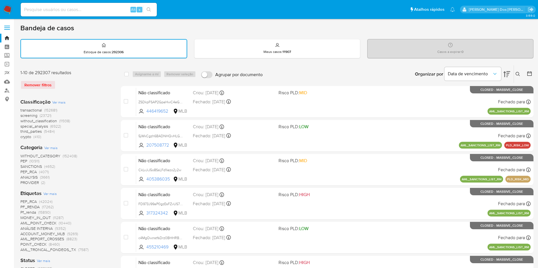
click at [516, 77] on icon at bounding box center [517, 74] width 5 height 5
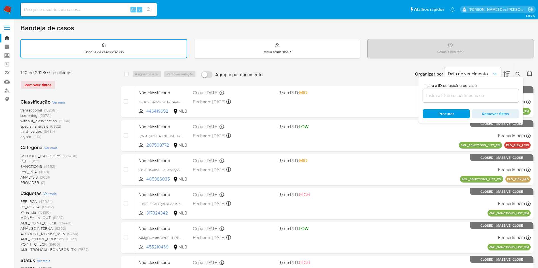
click at [455, 105] on div "Insira a ID do usuário ou caso Procurar Remover filtros" at bounding box center [470, 100] width 105 height 46
click at [456, 98] on input at bounding box center [470, 95] width 96 height 7
paste input "vvNi5p6JtDASH0Gp2lFYfFAY"
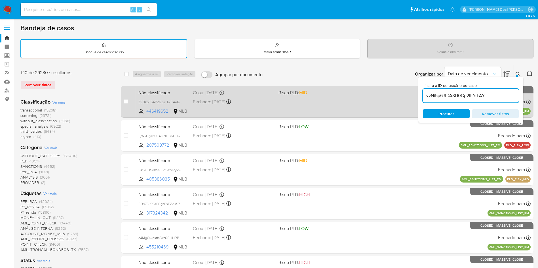
type input "vvNi5p6JtDASH0Gp2lFYfFAY"
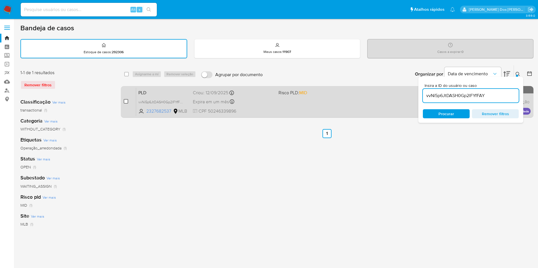
click at [128, 104] on input "checkbox" at bounding box center [126, 101] width 5 height 5
checkbox input "true"
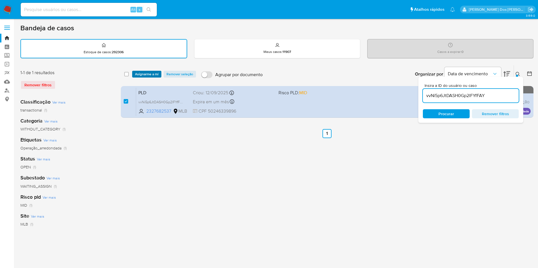
click at [156, 74] on span "Asignarme a mí" at bounding box center [147, 74] width 24 height 6
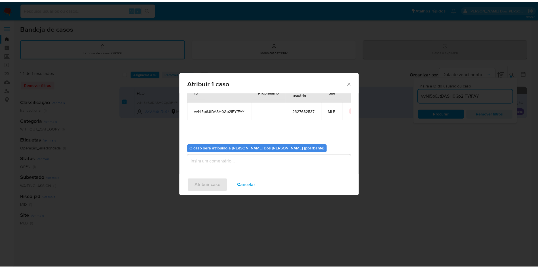
scroll to position [32, 0]
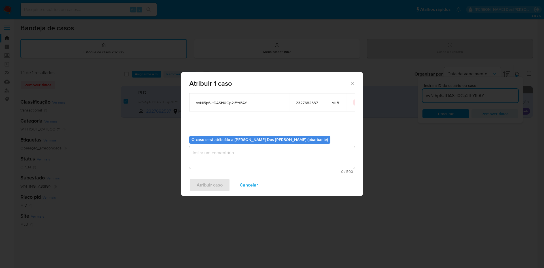
click at [225, 156] on textarea "assign-modal" at bounding box center [271, 157] width 165 height 23
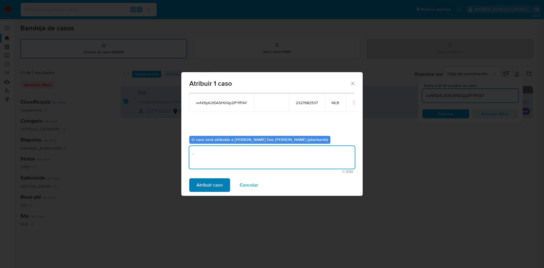
type textarea "."
click at [201, 184] on span "Atribuir caso" at bounding box center [210, 185] width 26 height 12
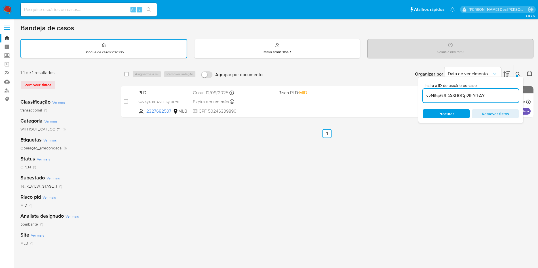
click at [4, 9] on img at bounding box center [8, 10] width 10 height 10
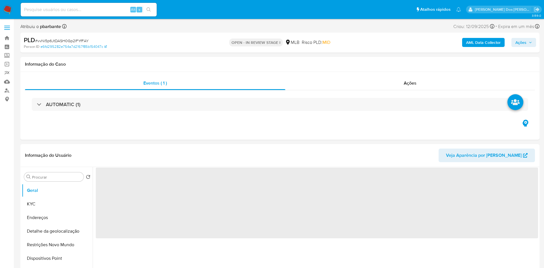
select select "10"
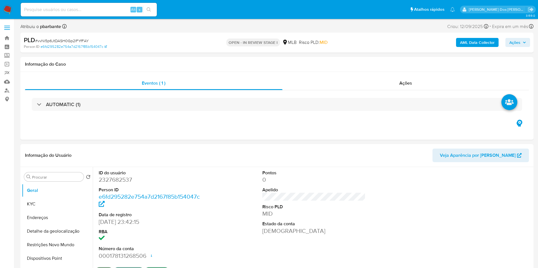
click at [477, 42] on b "AML Data Collector" at bounding box center [477, 42] width 35 height 9
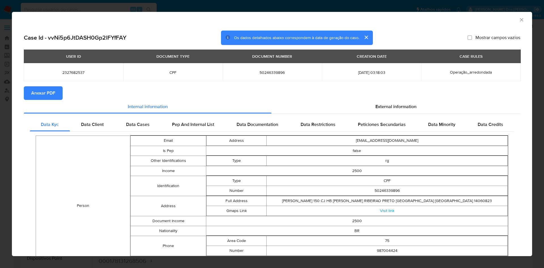
click at [48, 99] on span "Anexar PDF" at bounding box center [43, 93] width 24 height 12
click at [515, 23] on div "AML Data Collector" at bounding box center [272, 19] width 520 height 14
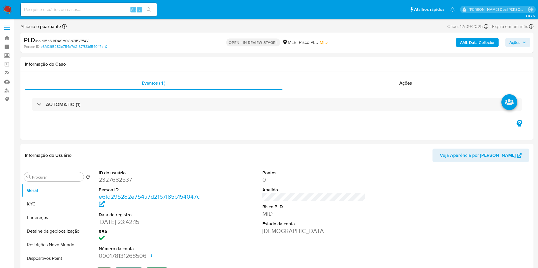
click at [521, 46] on span "Ações" at bounding box center [517, 43] width 17 height 8
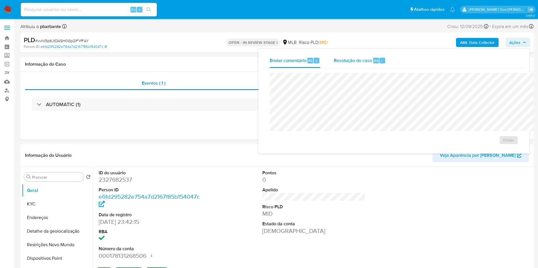
drag, startPoint x: 333, startPoint y: 54, endPoint x: 333, endPoint y: 66, distance: 12.8
click at [333, 54] on div "Resolução do caso Alt r" at bounding box center [359, 60] width 52 height 15
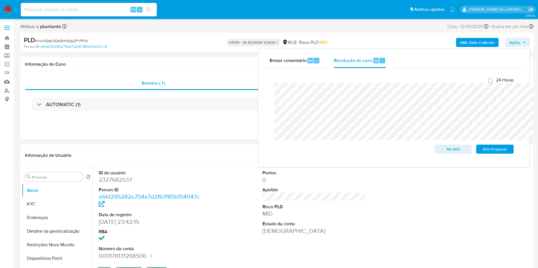
click at [21, 219] on div "Procurar Retornar ao pedido padrão Geral KYC Endereços Detalhe da geolocalizaçã…" at bounding box center [276, 239] width 513 height 145
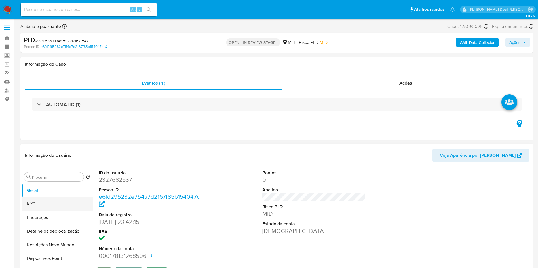
click at [40, 211] on button "KYC" at bounding box center [55, 204] width 66 height 14
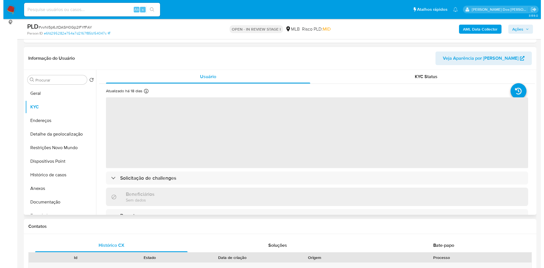
scroll to position [85, 0]
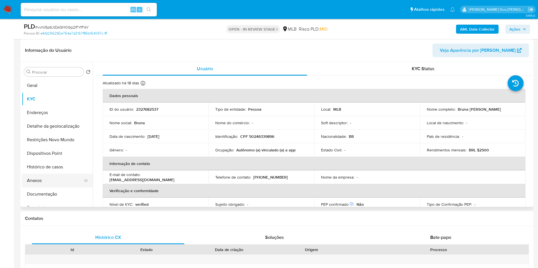
click at [48, 188] on button "Anexos" at bounding box center [55, 181] width 66 height 14
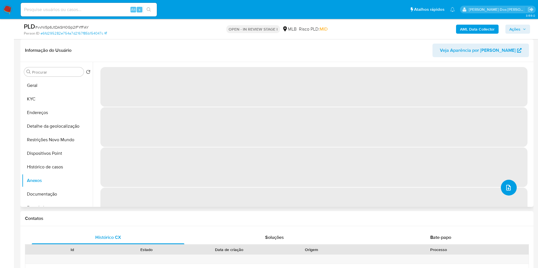
click at [503, 196] on button "upload-file" at bounding box center [508, 188] width 16 height 16
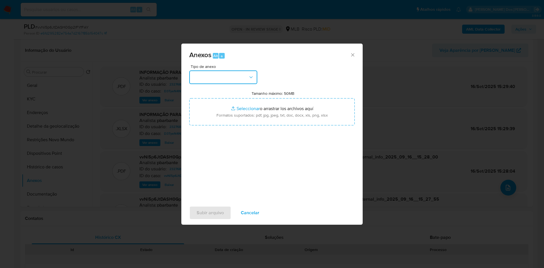
click at [223, 71] on button "button" at bounding box center [223, 78] width 68 height 14
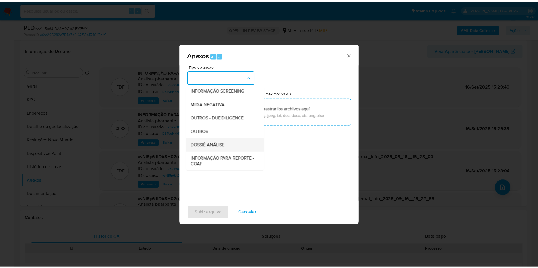
scroll to position [76, 0]
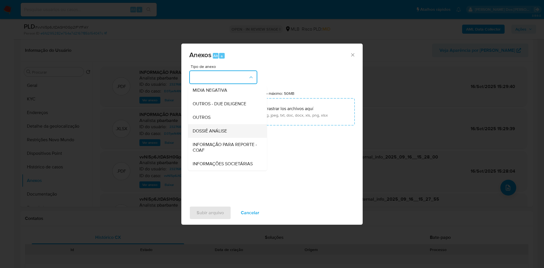
click at [214, 128] on span "DOSSIÊ ANÁLISE" at bounding box center [210, 131] width 34 height 6
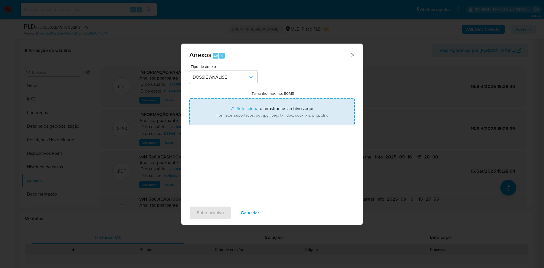
type input "C:\fakepath\DECLÍNIO - D3TyeN4NTJcv518BxdAjrZ3W - CPF 50246339896 - BRUNA VICTO…"
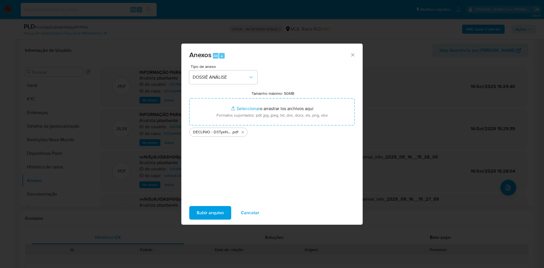
click at [199, 216] on span "Subir arquivo" at bounding box center [210, 213] width 27 height 12
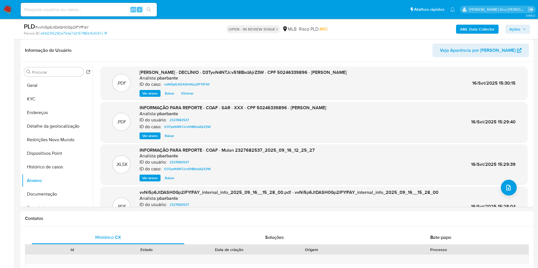
click at [527, 29] on button "Ações" at bounding box center [517, 29] width 25 height 9
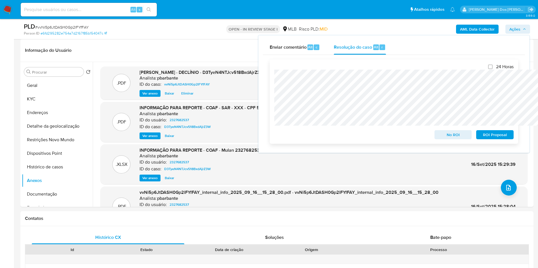
click at [441, 134] on span "No ROI" at bounding box center [452, 135] width 29 height 8
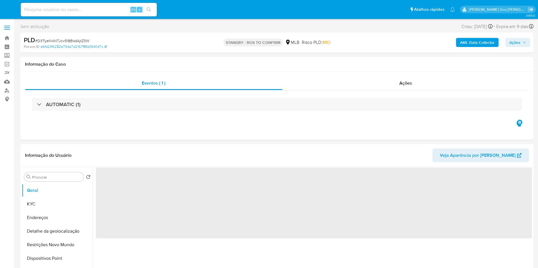
select select "10"
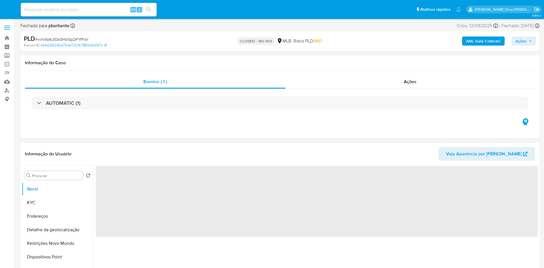
select select "10"
